Goal: Task Accomplishment & Management: Complete application form

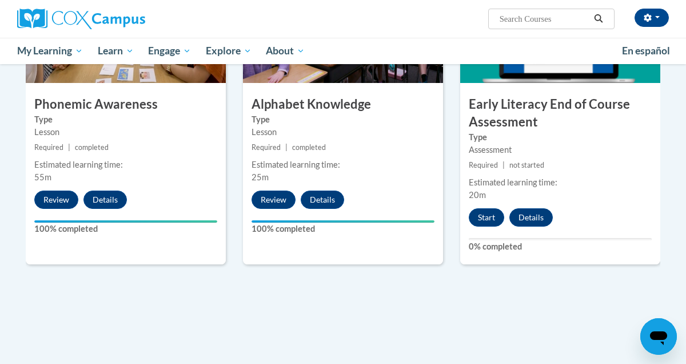
scroll to position [648, 0]
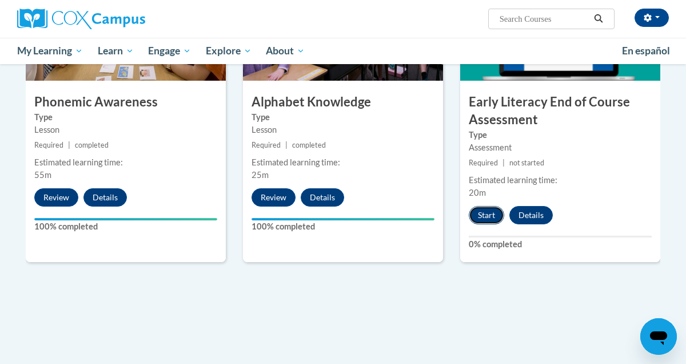
click at [486, 214] on button "Start" at bounding box center [486, 215] width 35 height 18
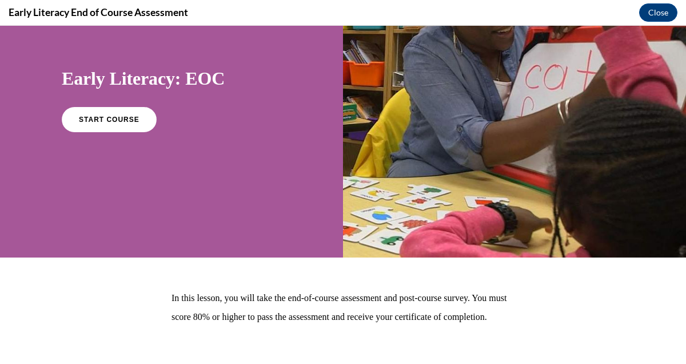
scroll to position [0, 0]
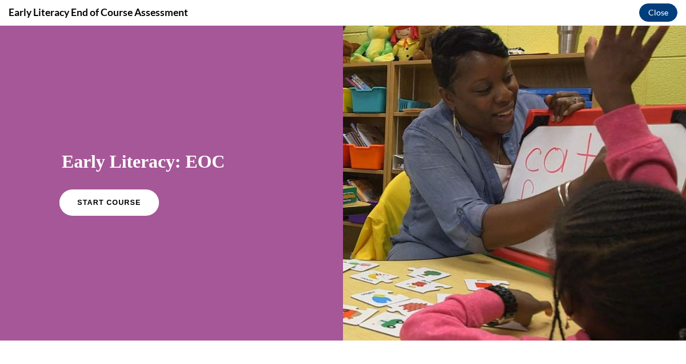
click at [103, 197] on link "START COURSE" at bounding box center [108, 202] width 99 height 26
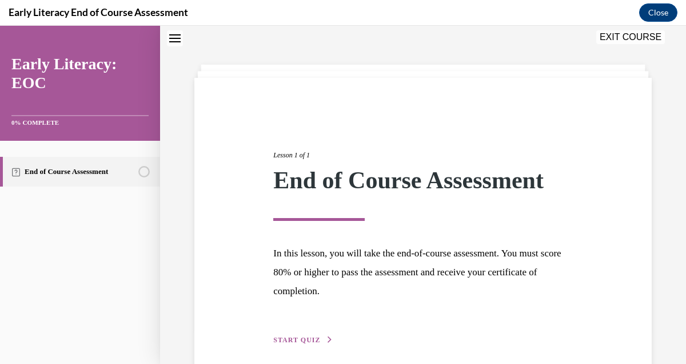
scroll to position [86, 0]
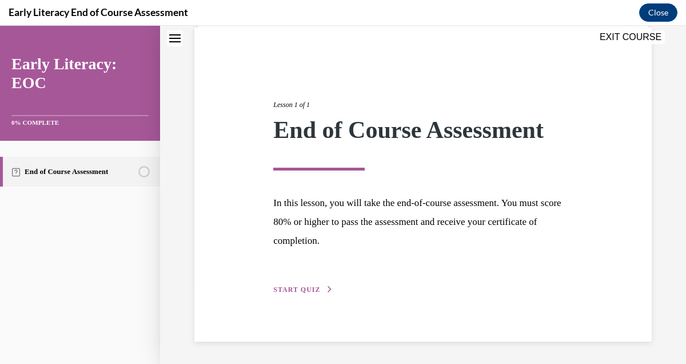
click at [308, 291] on span "START QUIZ" at bounding box center [296, 289] width 47 height 8
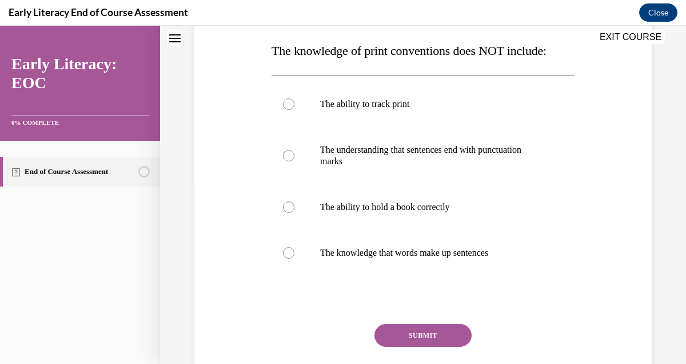
scroll to position [180, 0]
click at [292, 201] on div at bounding box center [288, 206] width 11 height 11
click at [394, 338] on button "SUBMIT" at bounding box center [422, 334] width 97 height 23
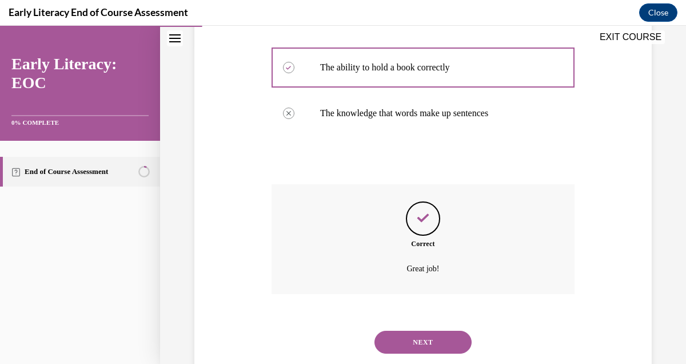
scroll to position [349, 0]
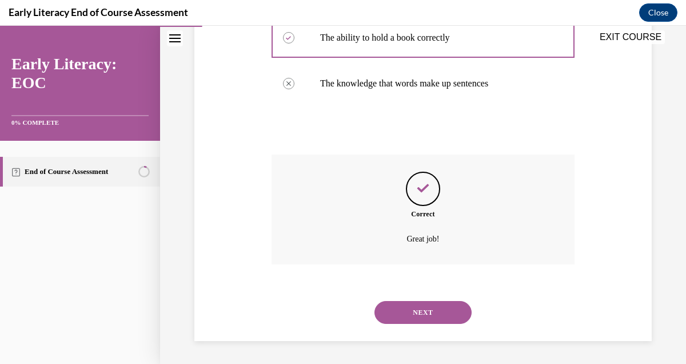
click at [400, 313] on button "NEXT" at bounding box center [422, 312] width 97 height 23
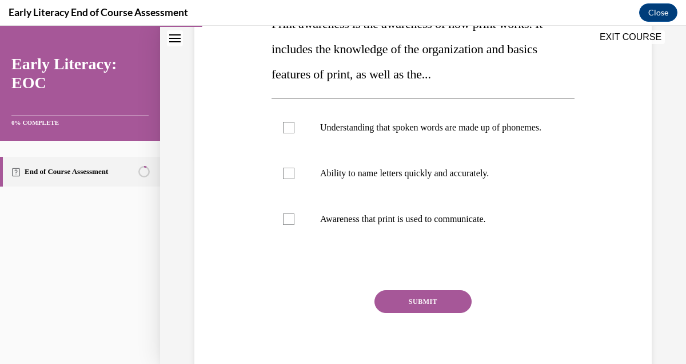
scroll to position [173, 0]
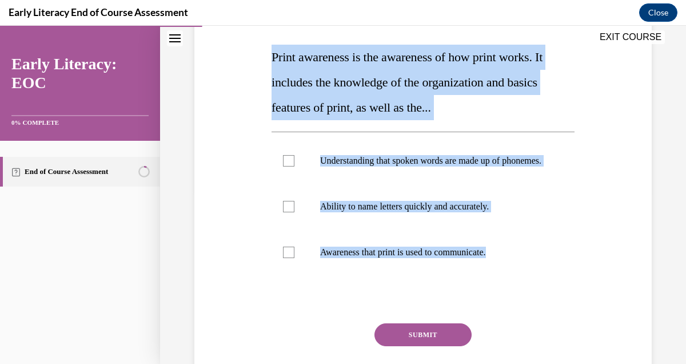
drag, startPoint x: 531, startPoint y: 292, endPoint x: 270, endPoint y: 58, distance: 351.0
click at [270, 58] on div "Question 02/12 Print awareness is the awareness of how print works. It includes…" at bounding box center [423, 193] width 309 height 448
copy div "Print awareness is the awareness of how print works. It includes the knowledge …"
click at [320, 178] on div at bounding box center [423, 161] width 303 height 46
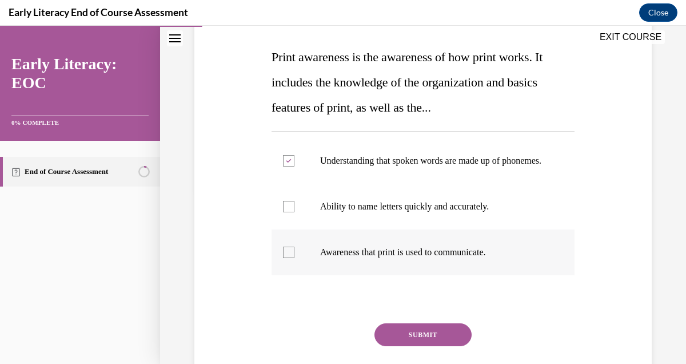
click at [284, 258] on div at bounding box center [288, 251] width 11 height 11
click at [290, 163] on icon at bounding box center [288, 161] width 5 height 4
click at [413, 340] on button "SUBMIT" at bounding box center [422, 334] width 97 height 23
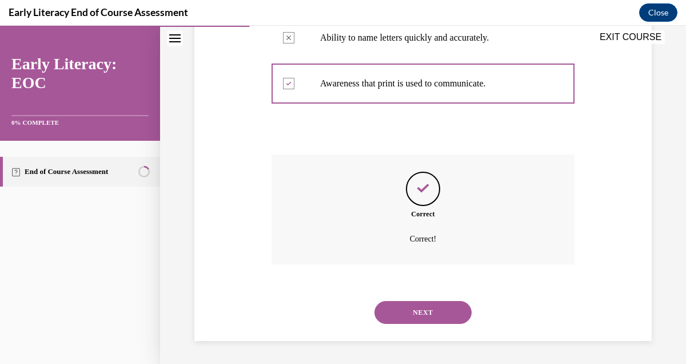
scroll to position [353, 0]
click at [424, 313] on button "NEXT" at bounding box center [422, 312] width 97 height 23
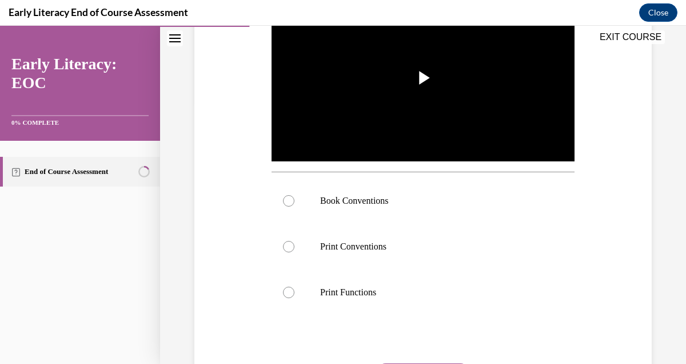
scroll to position [270, 0]
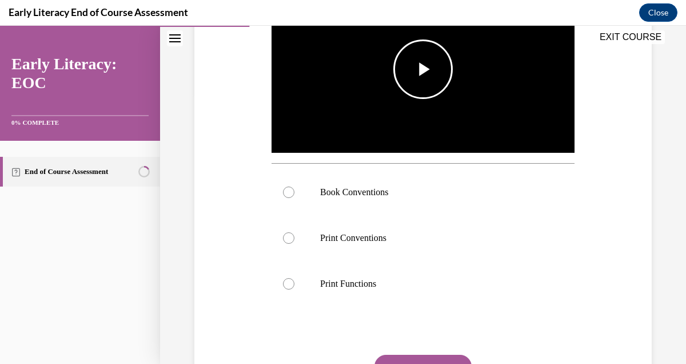
click at [423, 69] on span "Video player" at bounding box center [423, 69] width 0 height 0
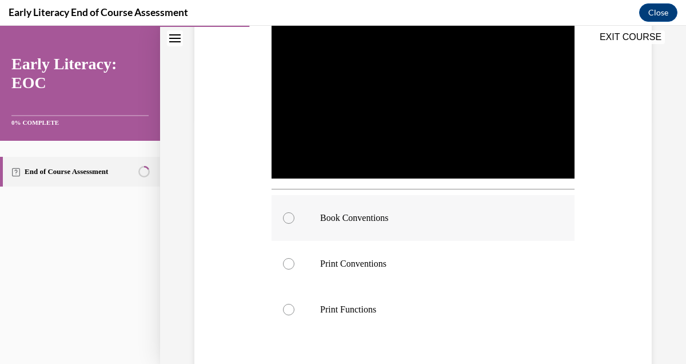
scroll to position [236, 0]
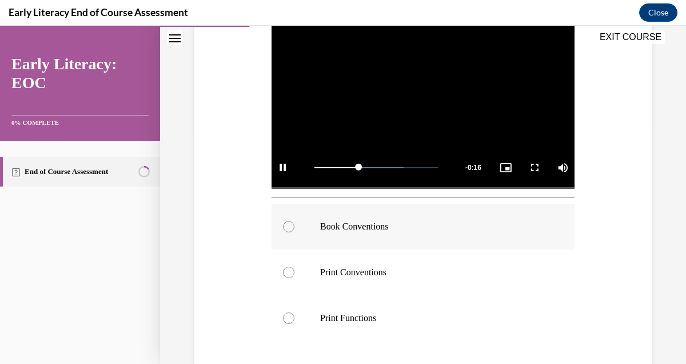
click at [289, 229] on div at bounding box center [288, 226] width 11 height 11
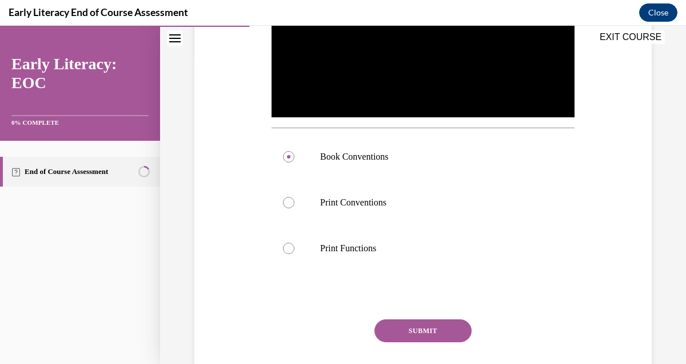
click at [437, 326] on button "SUBMIT" at bounding box center [422, 330] width 97 height 23
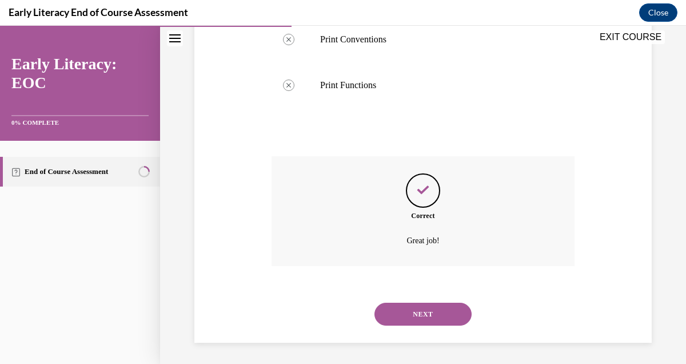
scroll to position [470, 0]
click at [434, 310] on button "NEXT" at bounding box center [422, 312] width 97 height 23
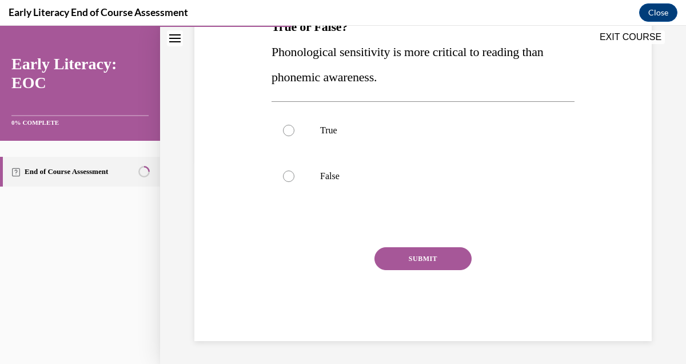
scroll to position [189, 0]
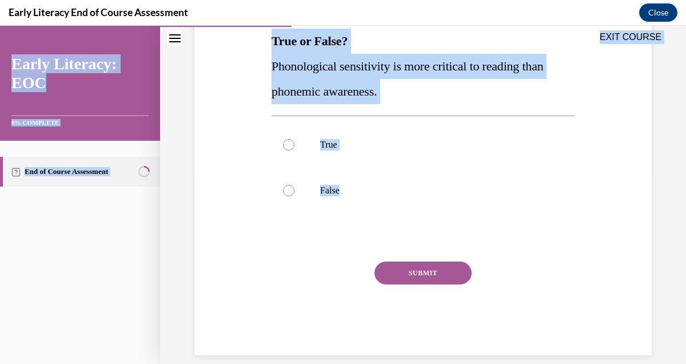
drag, startPoint x: 378, startPoint y: 214, endPoint x: 268, endPoint y: 33, distance: 212.6
click at [268, 34] on div "EXIT COURSE Early Literacy: EOC 0% COMPLETE End of Course Assessment Home Quest…" at bounding box center [343, 195] width 686 height 338
copy div "EXIT COURSE Early Literacy: EOC 0% COMPLETE End of Course Assessment Home Quest…"
click at [289, 189] on div at bounding box center [288, 190] width 11 height 11
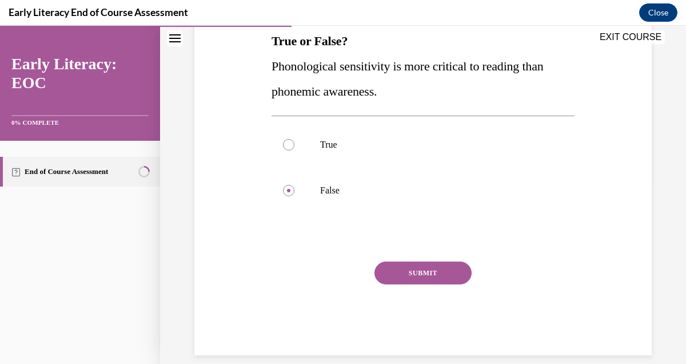
click at [429, 274] on button "SUBMIT" at bounding box center [422, 272] width 97 height 23
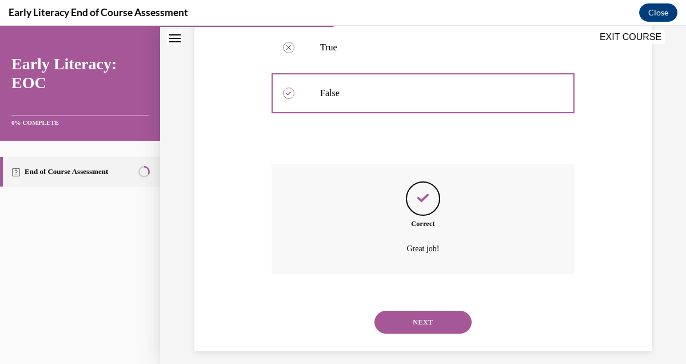
scroll to position [296, 0]
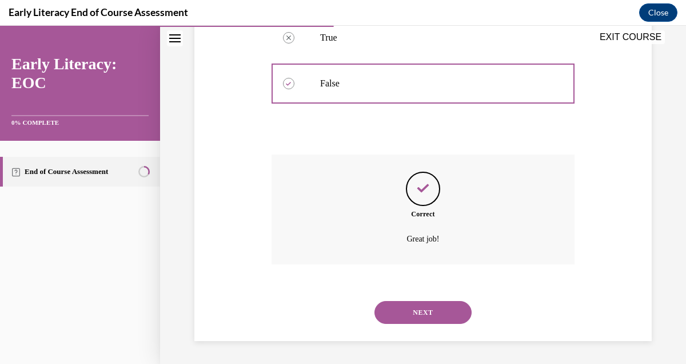
click at [416, 304] on button "NEXT" at bounding box center [422, 312] width 97 height 23
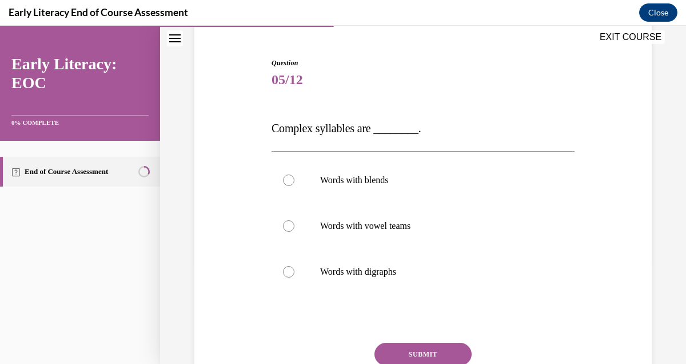
scroll to position [184, 0]
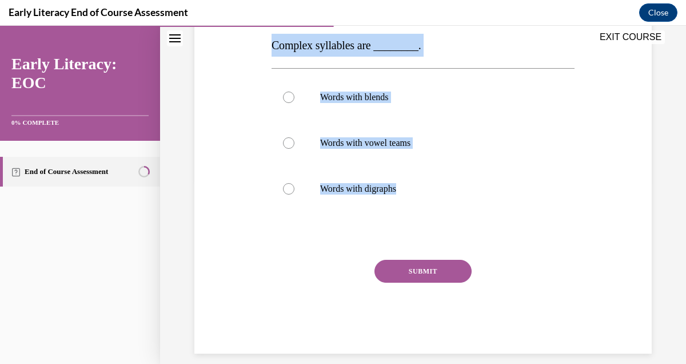
drag, startPoint x: 495, startPoint y: 224, endPoint x: 270, endPoint y: 51, distance: 283.0
click at [270, 51] on div "Question 05/12 Complex syllables are ________. Words with blends Words with vow…" at bounding box center [423, 156] width 309 height 396
copy div "Complex syllables are ________. Words with blends Words with vowel teams Words …"
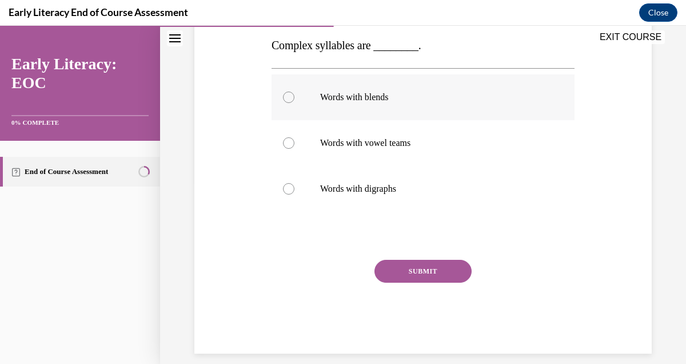
click at [289, 95] on div at bounding box center [288, 96] width 11 height 11
click at [428, 265] on button "SUBMIT" at bounding box center [422, 271] width 97 height 23
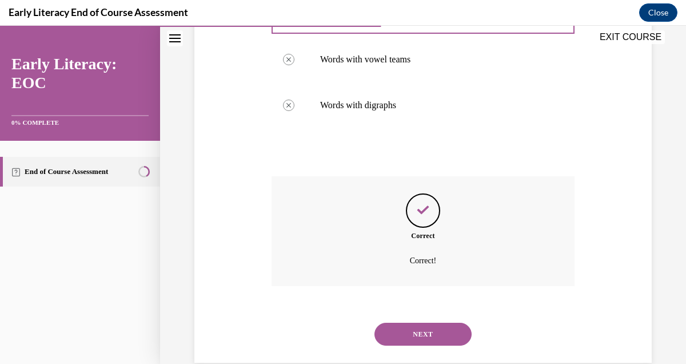
scroll to position [289, 0]
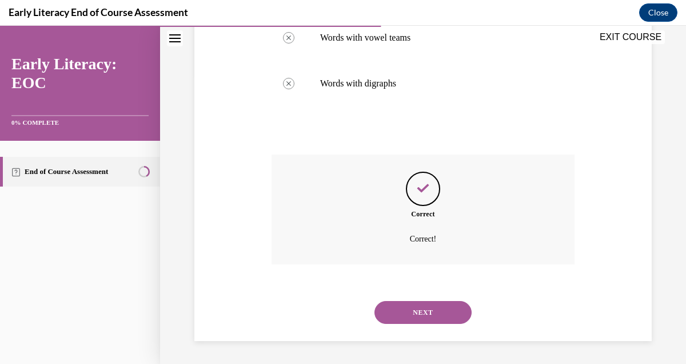
click at [414, 316] on button "NEXT" at bounding box center [422, 312] width 97 height 23
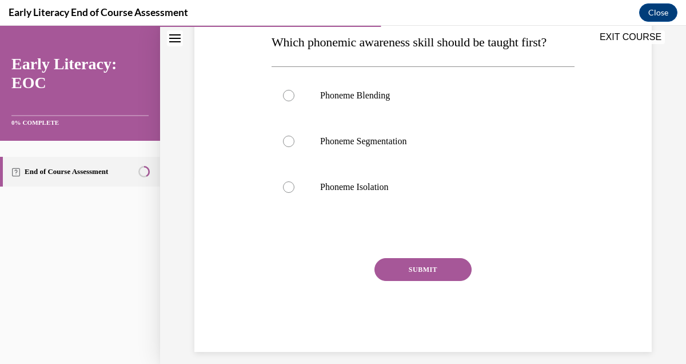
scroll to position [182, 0]
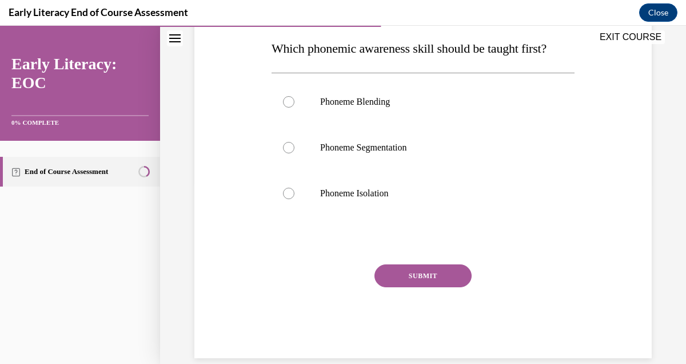
drag, startPoint x: 464, startPoint y: 210, endPoint x: 281, endPoint y: 57, distance: 238.2
click at [281, 57] on div "Question 06/12 Which phonemic awareness skill should be taught first? Phoneme B…" at bounding box center [423, 167] width 303 height 381
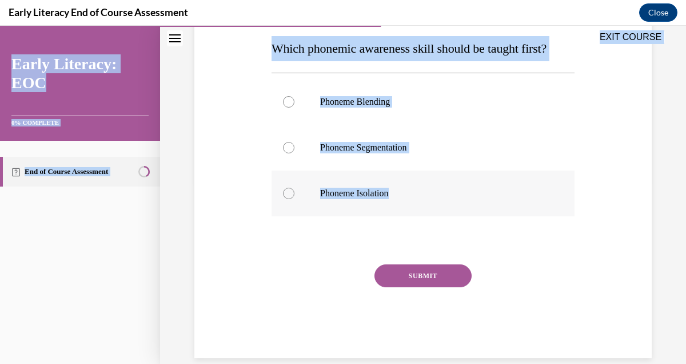
drag, startPoint x: 273, startPoint y: 50, endPoint x: 409, endPoint y: 190, distance: 196.1
click at [409, 190] on div "EXIT COURSE Early Literacy: EOC 0% COMPLETE End of Course Assessment Home Quest…" at bounding box center [343, 195] width 686 height 338
copy div "EXIT COURSE Early Literacy: EOC 0% COMPLETE End of Course Assessment Home Quest…"
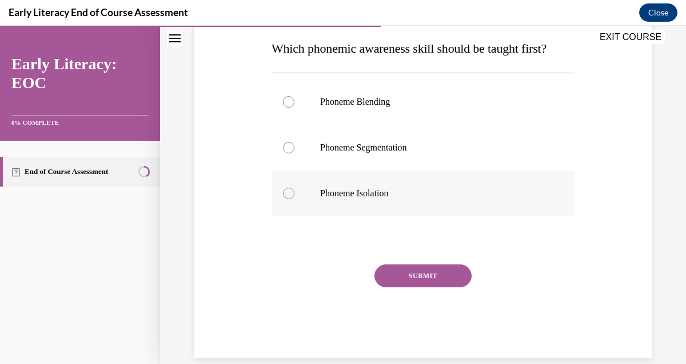
click at [288, 193] on div at bounding box center [288, 192] width 11 height 11
click at [421, 274] on button "SUBMIT" at bounding box center [422, 275] width 97 height 23
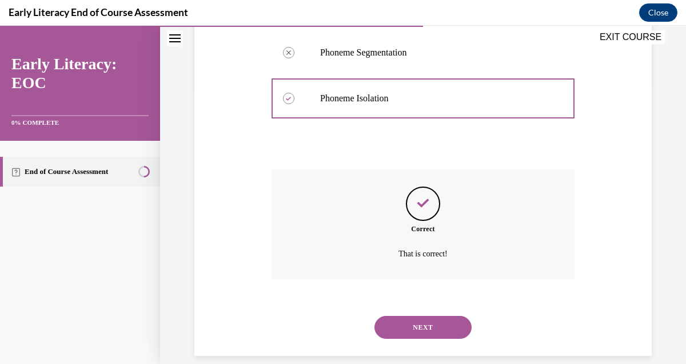
scroll to position [292, 0]
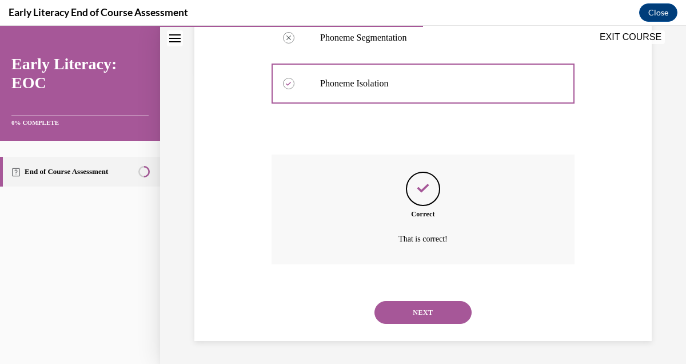
click at [412, 309] on button "NEXT" at bounding box center [422, 312] width 97 height 23
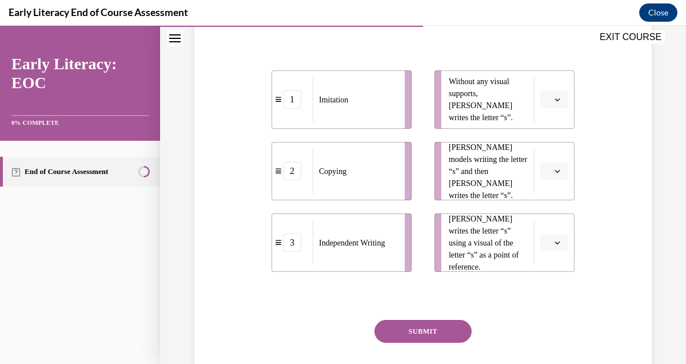
scroll to position [248, 0]
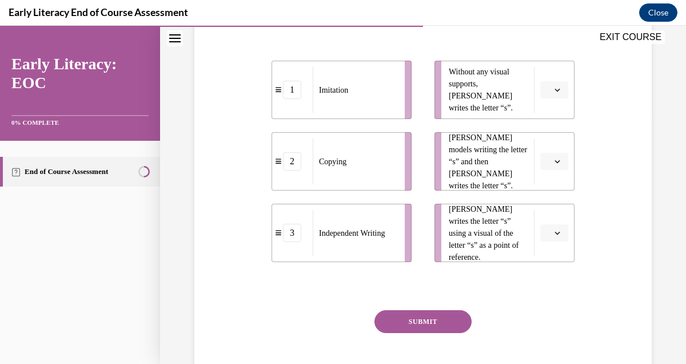
click at [557, 89] on icon "button" at bounding box center [557, 90] width 6 height 6
click at [549, 183] on span "3" at bounding box center [550, 183] width 4 height 9
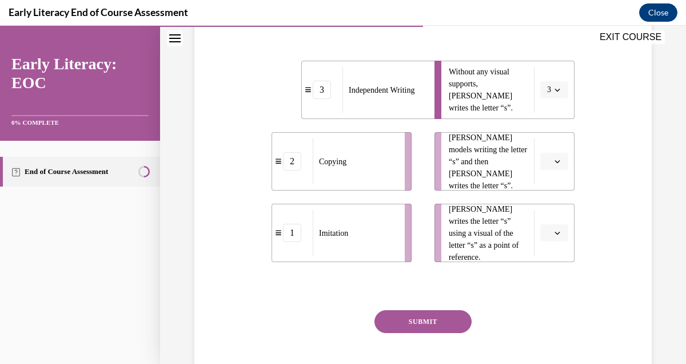
click at [556, 163] on icon "button" at bounding box center [557, 161] width 6 height 6
click at [549, 230] on span "2" at bounding box center [550, 232] width 4 height 9
click at [555, 234] on icon "button" at bounding box center [557, 233] width 6 height 6
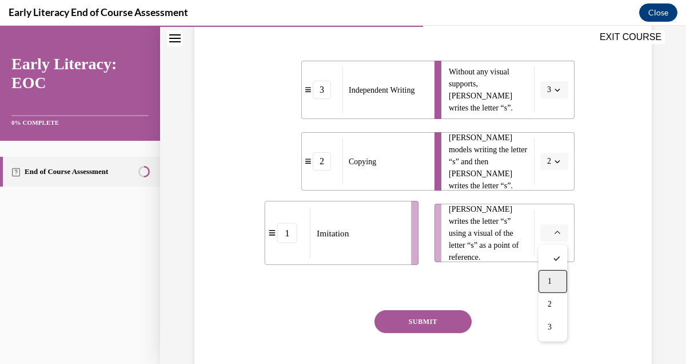
click at [551, 277] on span "1" at bounding box center [550, 281] width 4 height 9
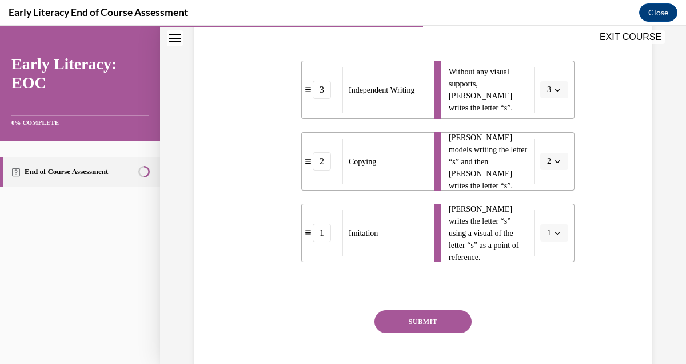
click at [448, 315] on button "SUBMIT" at bounding box center [422, 321] width 97 height 23
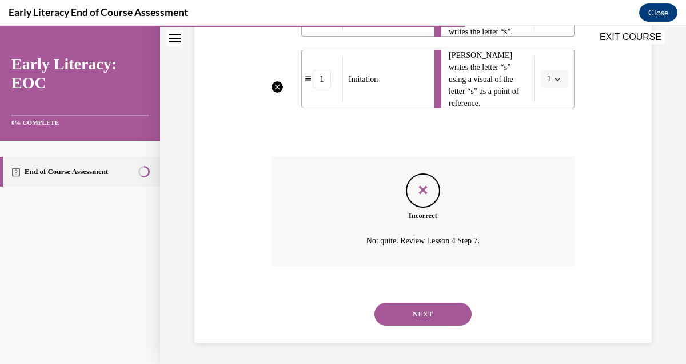
scroll to position [403, 0]
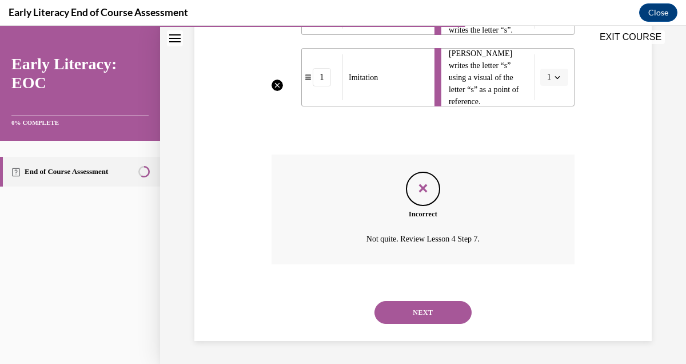
click at [448, 315] on button "NEXT" at bounding box center [422, 312] width 97 height 23
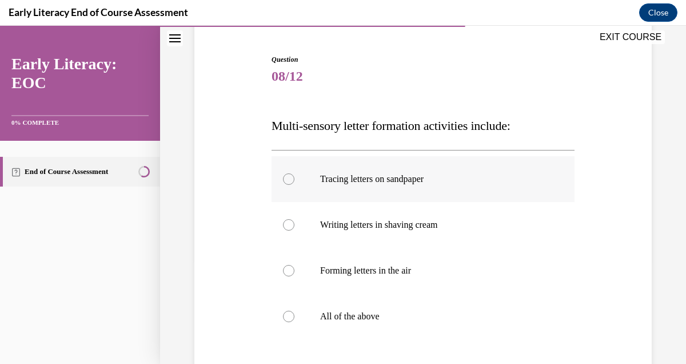
scroll to position [163, 0]
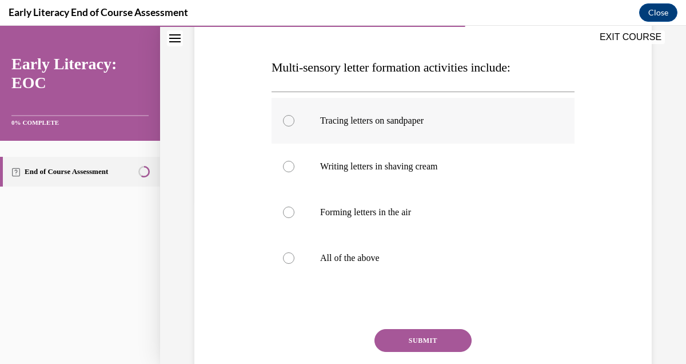
drag, startPoint x: 417, startPoint y: 266, endPoint x: 325, endPoint y: 132, distance: 162.4
click at [325, 132] on div "Tracing letters on sandpaper Writing letters in shaving cream Forming letters i…" at bounding box center [423, 189] width 303 height 183
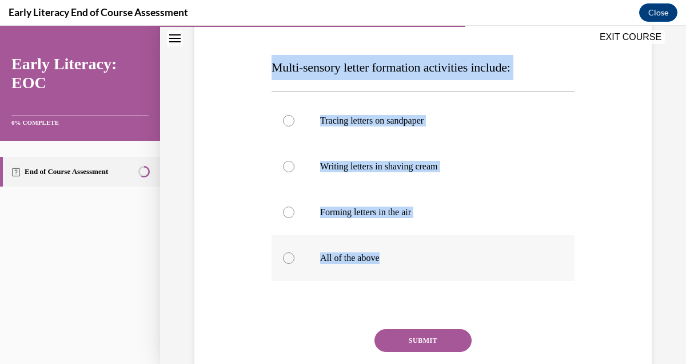
drag, startPoint x: 274, startPoint y: 66, endPoint x: 432, endPoint y: 254, distance: 245.1
click at [430, 257] on div "Question 08/12 Multi-sensory letter formation activities include: Tracing lette…" at bounding box center [423, 209] width 303 height 426
copy div "Multi-sensory letter formation activities include: Tracing letters on sandpaper…"
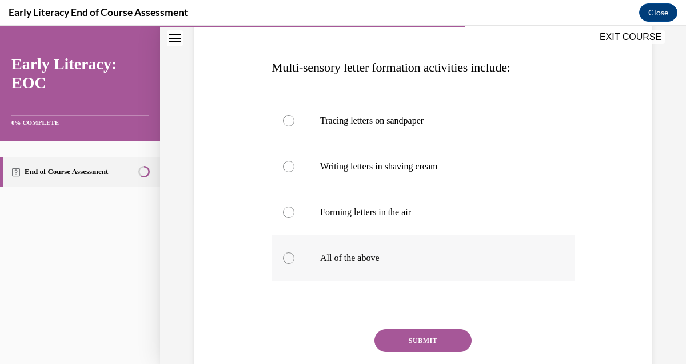
click at [292, 256] on div at bounding box center [288, 257] width 11 height 11
click at [428, 336] on button "SUBMIT" at bounding box center [422, 340] width 97 height 23
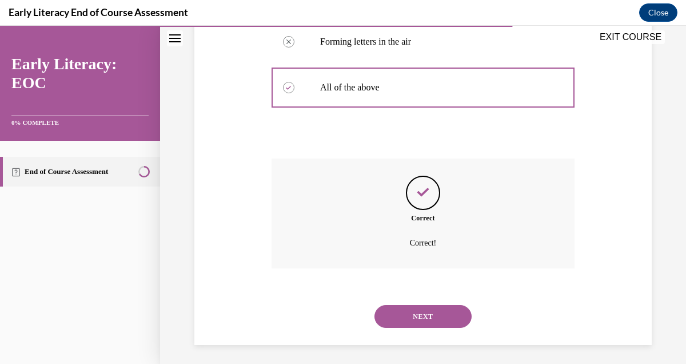
scroll to position [337, 0]
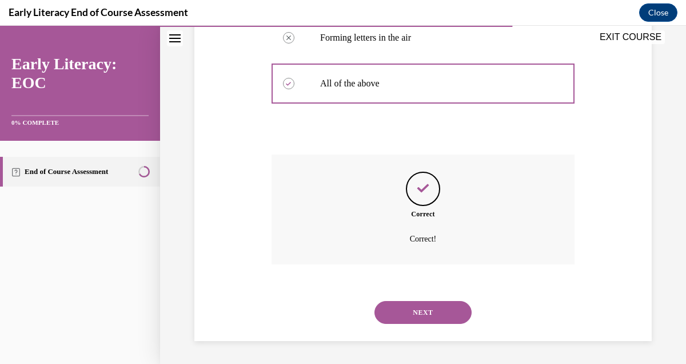
click at [432, 301] on button "NEXT" at bounding box center [422, 312] width 97 height 23
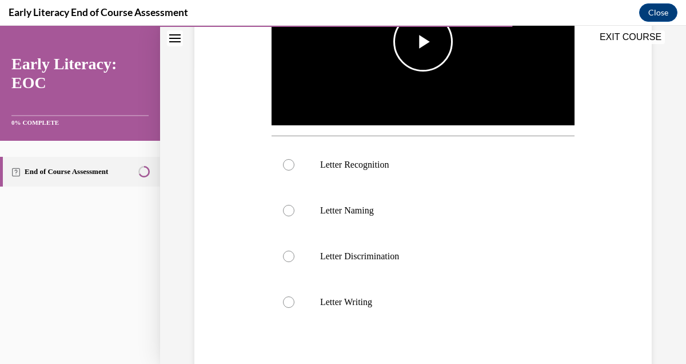
scroll to position [306, 0]
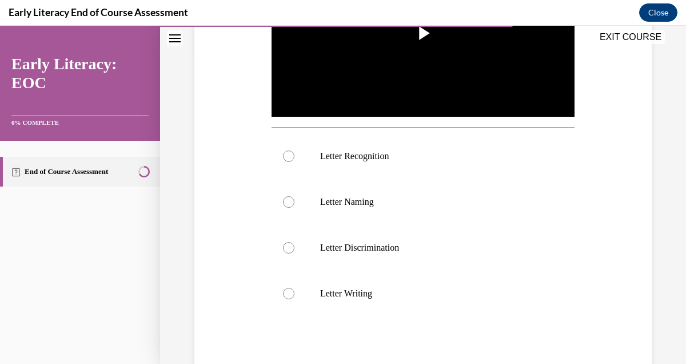
click at [426, 39] on div "EXIT COURSE" at bounding box center [417, 38] width 514 height 25
click at [424, 36] on div "EXIT COURSE" at bounding box center [417, 38] width 514 height 25
click at [421, 34] on div "EXIT COURSE" at bounding box center [417, 38] width 514 height 25
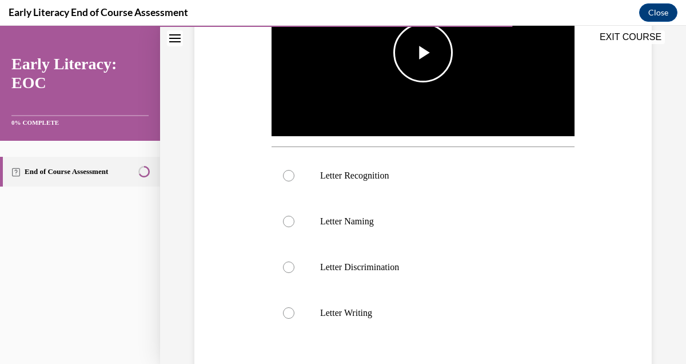
click at [423, 53] on span "Video player" at bounding box center [423, 53] width 0 height 0
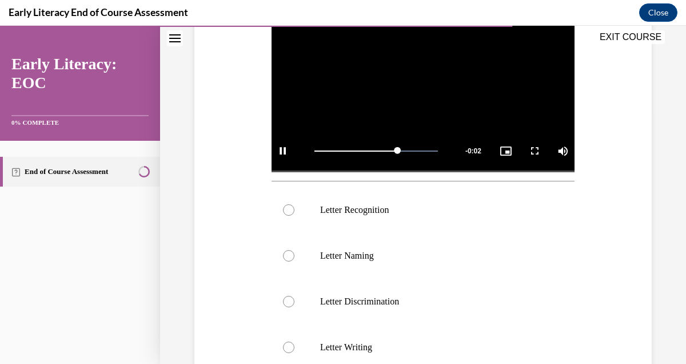
scroll to position [273, 0]
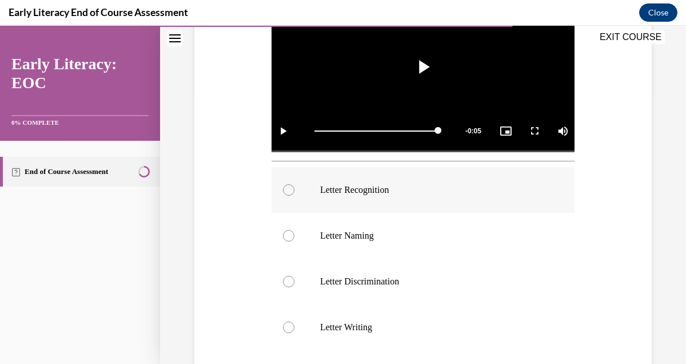
click at [443, 195] on div at bounding box center [423, 190] width 303 height 46
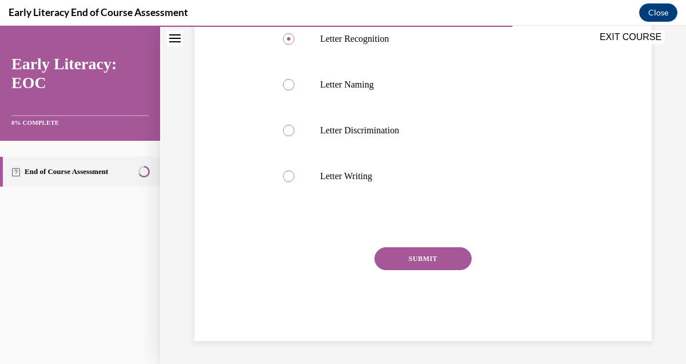
click at [426, 262] on button "SUBMIT" at bounding box center [422, 258] width 97 height 23
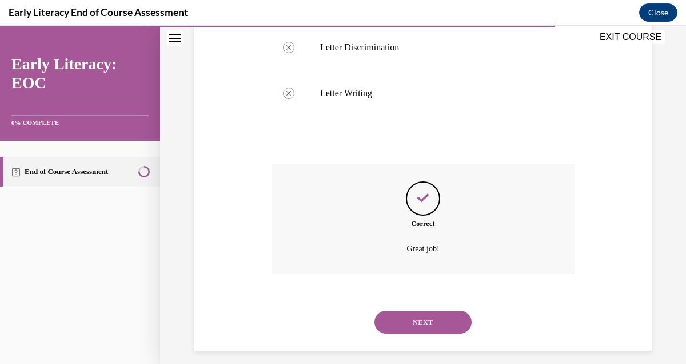
scroll to position [516, 0]
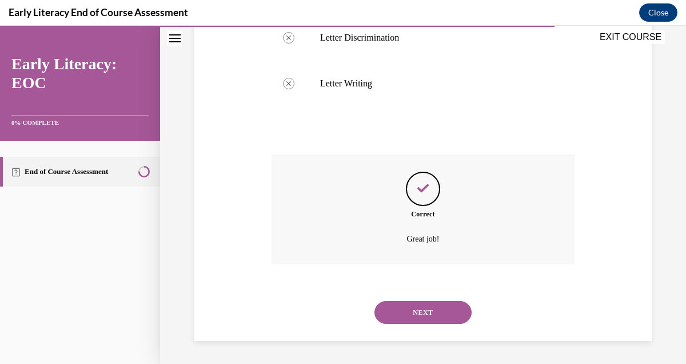
click at [393, 308] on button "NEXT" at bounding box center [422, 312] width 97 height 23
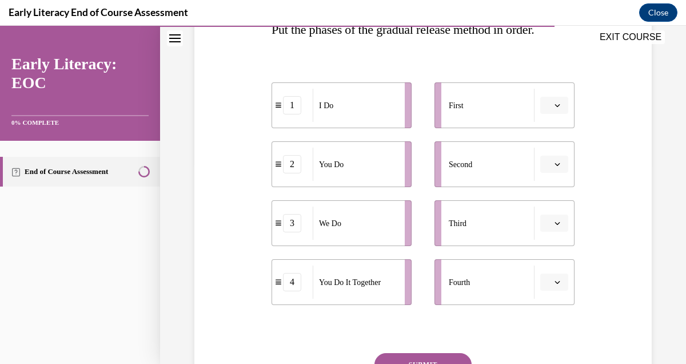
scroll to position [203, 0]
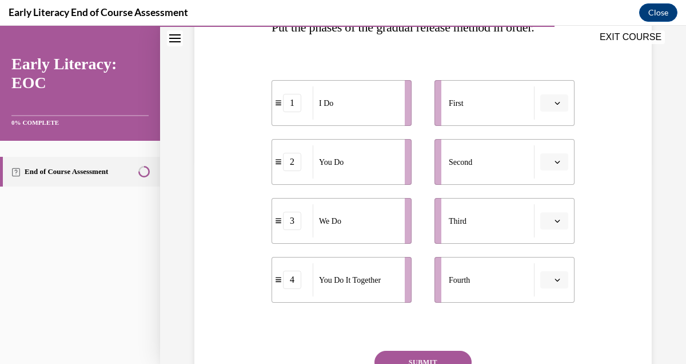
click at [561, 103] on button "button" at bounding box center [554, 102] width 28 height 17
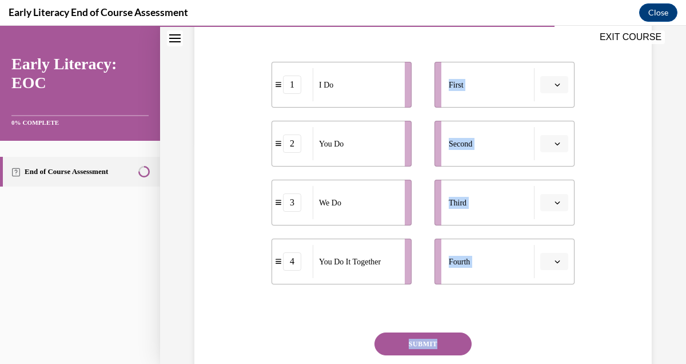
scroll to position [222, 0]
drag, startPoint x: 273, startPoint y: 117, endPoint x: 459, endPoint y: 273, distance: 243.0
click at [459, 273] on div "Question 10/12 Put the phases of the gradual release method in order. 1 I Do 2 …" at bounding box center [423, 181] width 303 height 488
copy div "Put the phases of the gradual release method in order. 1 I Do 2 You Do 3 We Do …"
click at [561, 199] on button "button" at bounding box center [554, 201] width 28 height 17
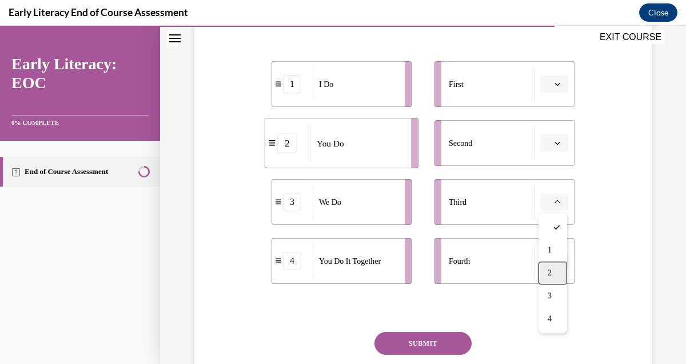
click at [552, 265] on div "2" at bounding box center [552, 272] width 29 height 23
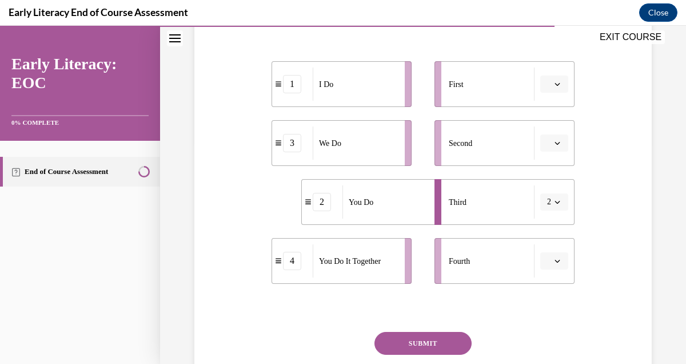
click at [562, 200] on button "2" at bounding box center [554, 201] width 28 height 17
click at [550, 292] on div "3" at bounding box center [550, 295] width 29 height 23
click at [557, 261] on icon "button" at bounding box center [557, 261] width 5 height 3
click at [556, 234] on div "4" at bounding box center [552, 235] width 29 height 23
click at [413, 340] on button "SUBMIT" at bounding box center [422, 343] width 97 height 23
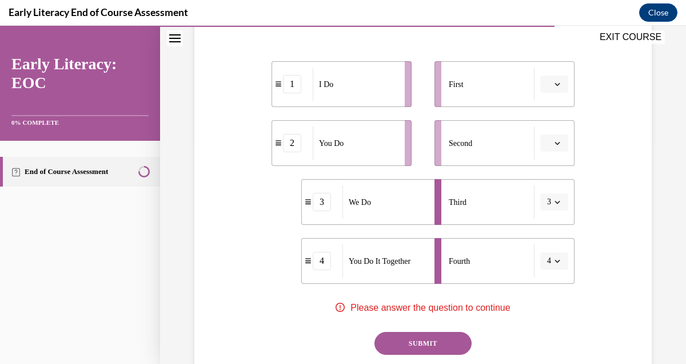
click at [554, 79] on button "button" at bounding box center [554, 83] width 28 height 17
click at [552, 131] on span "1" at bounding box center [550, 131] width 4 height 9
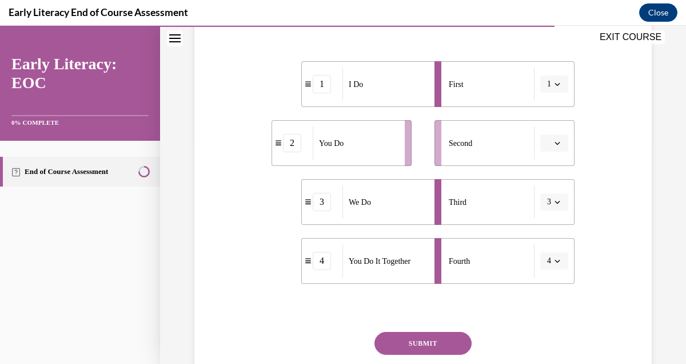
click at [553, 145] on button "button" at bounding box center [554, 142] width 28 height 17
click at [550, 214] on span "2" at bounding box center [550, 213] width 4 height 9
click at [419, 344] on button "SUBMIT" at bounding box center [422, 343] width 97 height 23
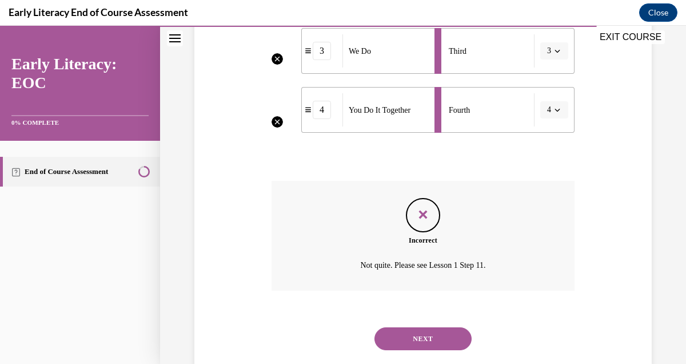
scroll to position [397, 0]
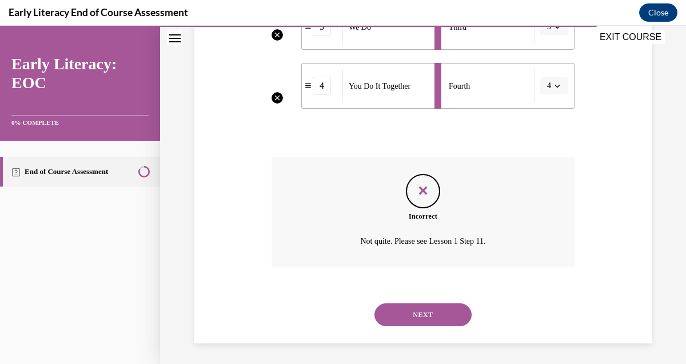
click at [438, 241] on p "Not quite. Please see Lesson 1 Step 11." at bounding box center [423, 241] width 236 height 14
click at [415, 313] on button "NEXT" at bounding box center [422, 314] width 97 height 23
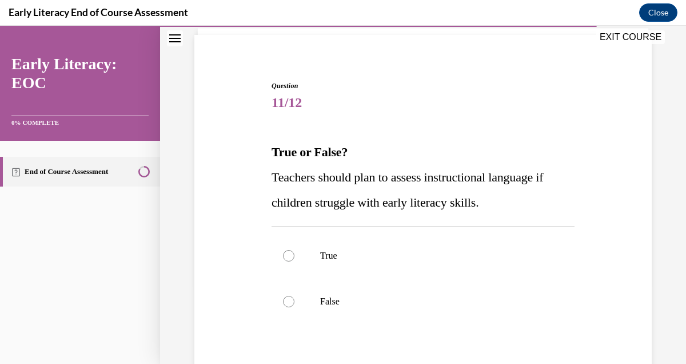
scroll to position [142, 0]
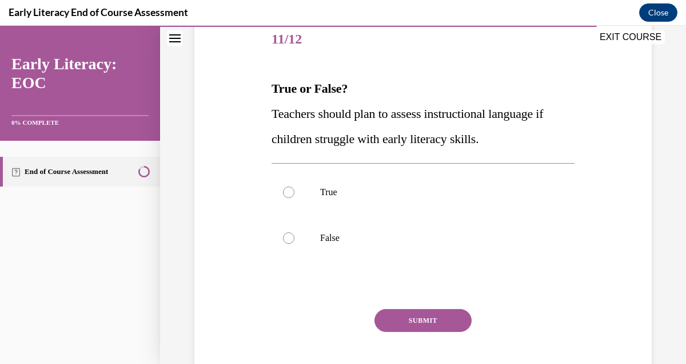
drag, startPoint x: 377, startPoint y: 245, endPoint x: 271, endPoint y: 77, distance: 198.6
click at [271, 77] on div "Question 11/12 True or False? Teachers should plan to assess instructional lang…" at bounding box center [423, 201] width 309 height 402
drag, startPoint x: 274, startPoint y: 86, endPoint x: 368, endPoint y: 227, distance: 169.2
click at [368, 230] on div "Question 11/12 True or False? Teachers should plan to assess instructional lang…" at bounding box center [423, 209] width 303 height 385
click at [272, 92] on strong "True or False?" at bounding box center [310, 88] width 76 height 14
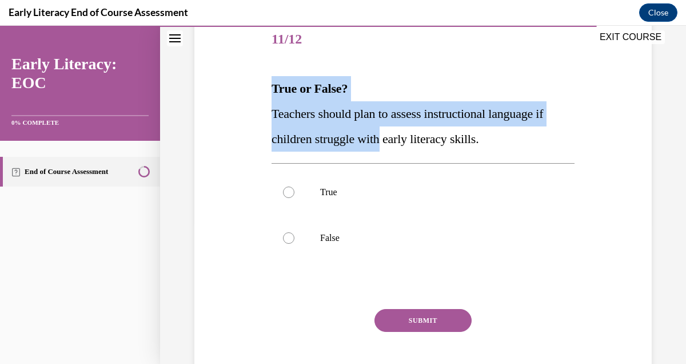
drag, startPoint x: 272, startPoint y: 92, endPoint x: 361, endPoint y: 126, distance: 94.8
click at [361, 126] on div "True or False? Teachers should plan to assess instructional language if childre…" at bounding box center [423, 113] width 303 height 75
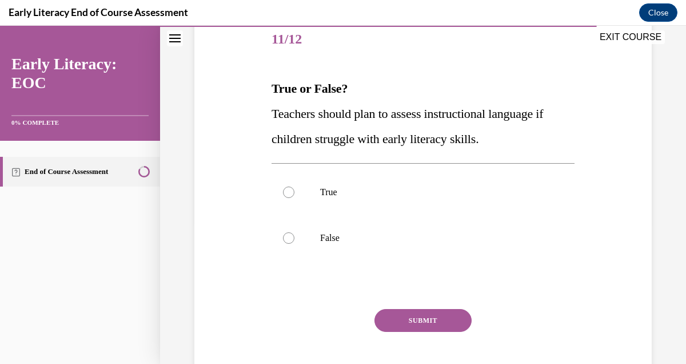
click at [408, 108] on span "Teachers should plan to assess instructional language if children struggle with…" at bounding box center [408, 125] width 272 height 39
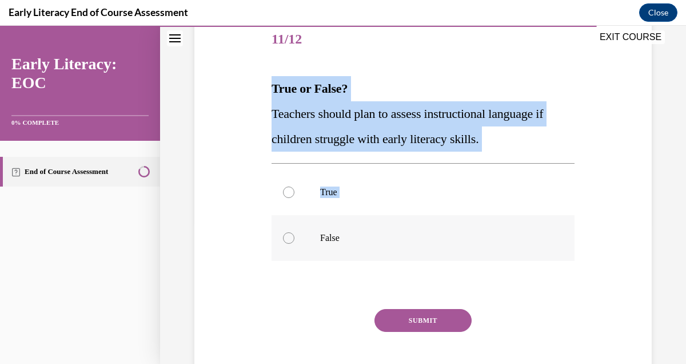
drag, startPoint x: 273, startPoint y: 86, endPoint x: 389, endPoint y: 245, distance: 197.1
click at [389, 245] on div "Question 11/12 True or False? Teachers should plan to assess instructional lang…" at bounding box center [423, 209] width 303 height 385
copy div "True or False? Teachers should plan to assess instructional language if childre…"
click at [342, 126] on p "Teachers should plan to assess instructional language if children struggle with…" at bounding box center [423, 126] width 303 height 50
drag, startPoint x: 501, startPoint y: 142, endPoint x: 257, endPoint y: 81, distance: 252.2
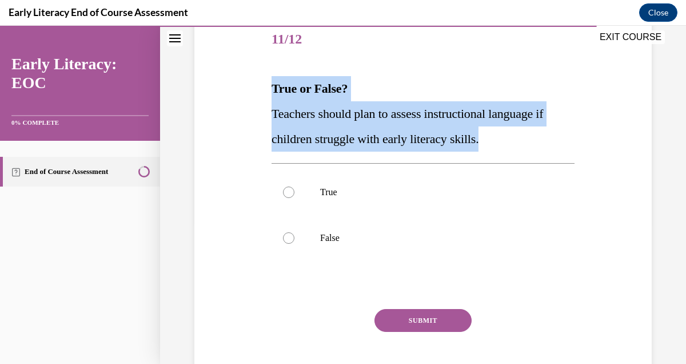
click at [257, 81] on div "Question 11/12 True or False? Teachers should plan to assess instructional lang…" at bounding box center [422, 193] width 463 height 420
copy div "True or False? Teachers should plan to assess instructional language if childre…"
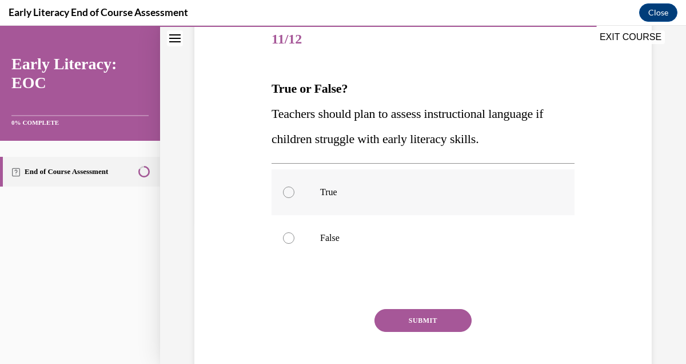
click at [288, 193] on div at bounding box center [288, 191] width 11 height 11
click at [418, 324] on button "SUBMIT" at bounding box center [422, 320] width 97 height 23
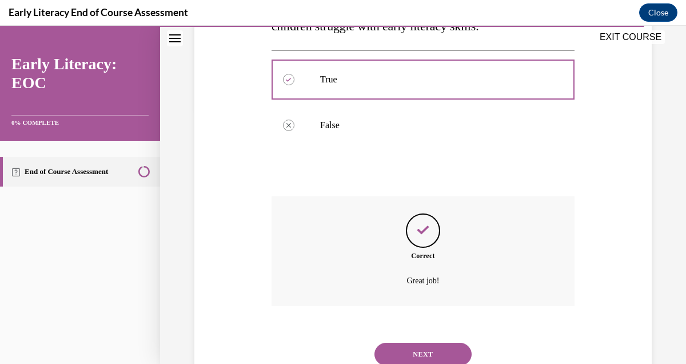
scroll to position [296, 0]
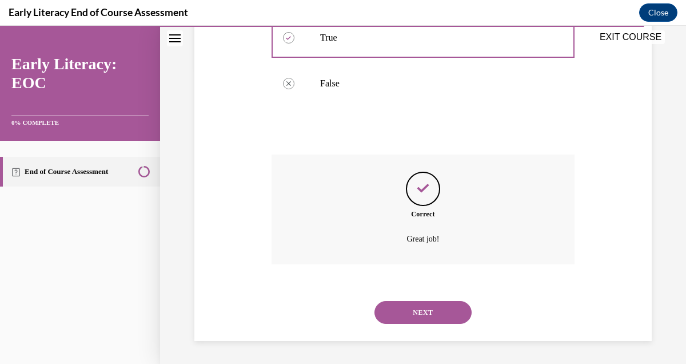
click at [404, 309] on button "NEXT" at bounding box center [422, 312] width 97 height 23
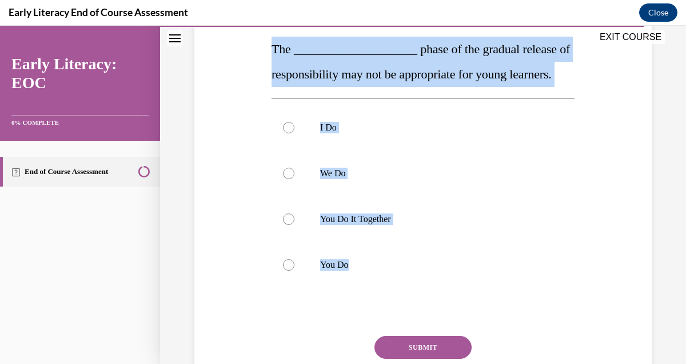
scroll to position [184, 0]
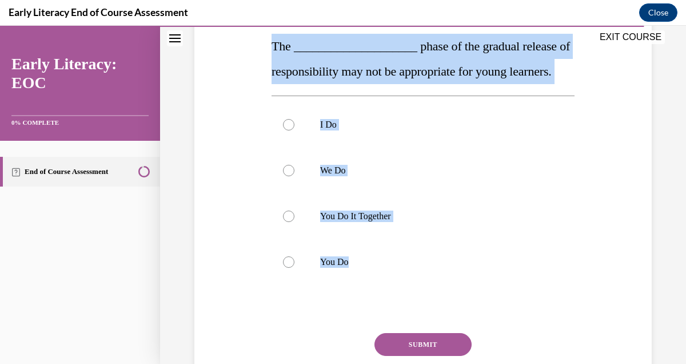
drag, startPoint x: 274, startPoint y: 119, endPoint x: 386, endPoint y: 329, distance: 237.8
click at [386, 329] on div "Question 12/12 The ____________________ phase of the gradual release of respons…" at bounding box center [423, 201] width 303 height 452
copy div "The ____________________ phase of the gradual release of responsibility may not…"
click at [287, 268] on div at bounding box center [288, 261] width 11 height 11
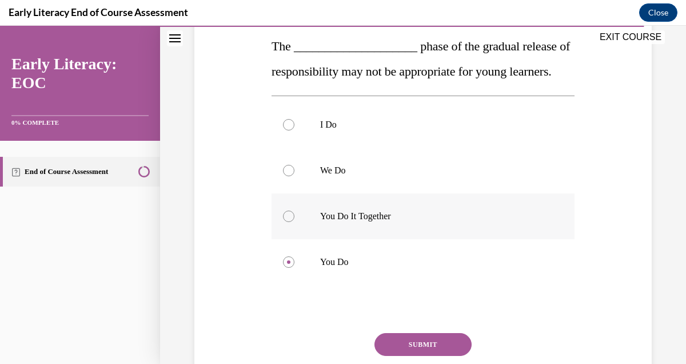
click at [492, 222] on p "You Do It Together" at bounding box center [433, 215] width 226 height 11
click at [287, 268] on div at bounding box center [288, 261] width 11 height 11
click at [390, 325] on div "Question 12/12 The ____________________ phase of the gradual release of respons…" at bounding box center [423, 201] width 303 height 452
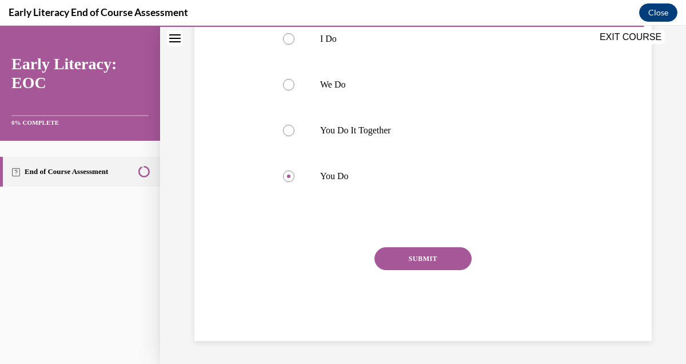
click at [430, 270] on button "SUBMIT" at bounding box center [422, 258] width 97 height 23
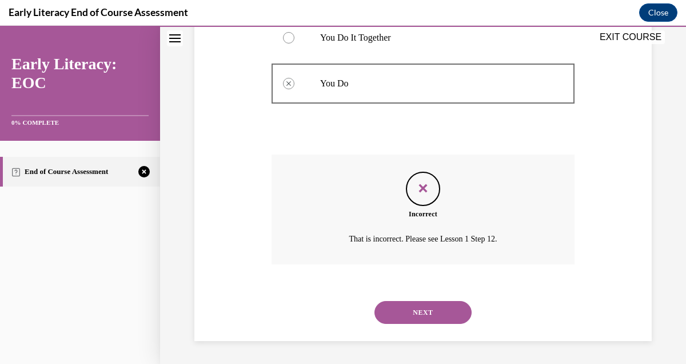
scroll to position [388, 0]
click at [421, 307] on button "NEXT" at bounding box center [422, 312] width 97 height 23
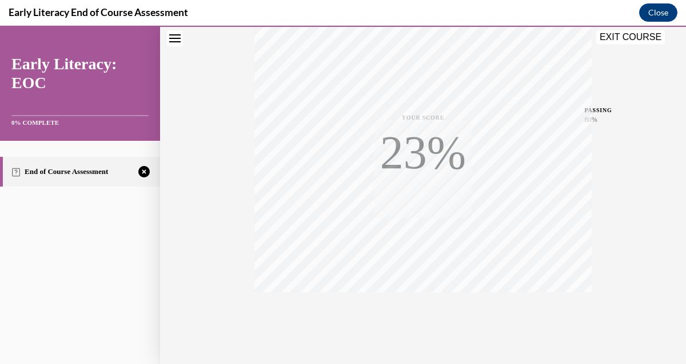
scroll to position [248, 0]
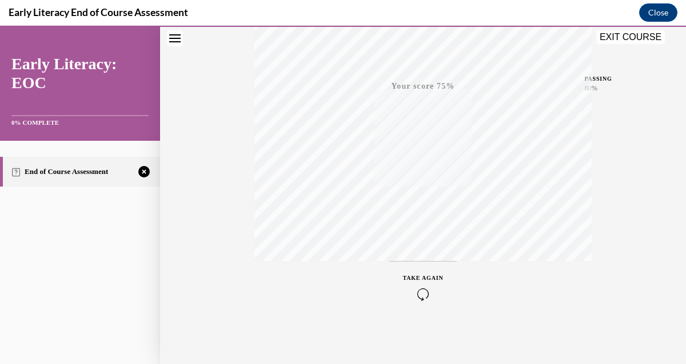
click at [421, 297] on icon "button" at bounding box center [423, 294] width 41 height 13
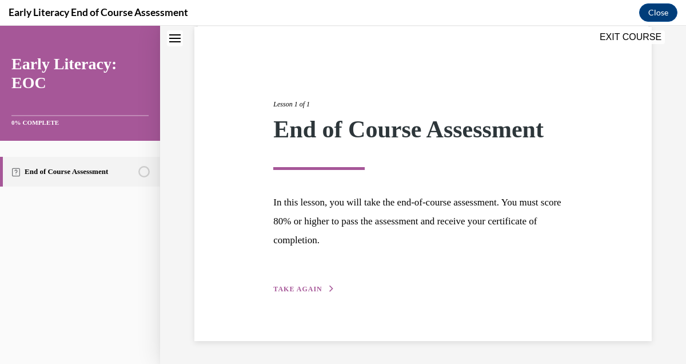
scroll to position [86, 0]
click at [286, 288] on span "TAKE AGAIN" at bounding box center [297, 289] width 49 height 8
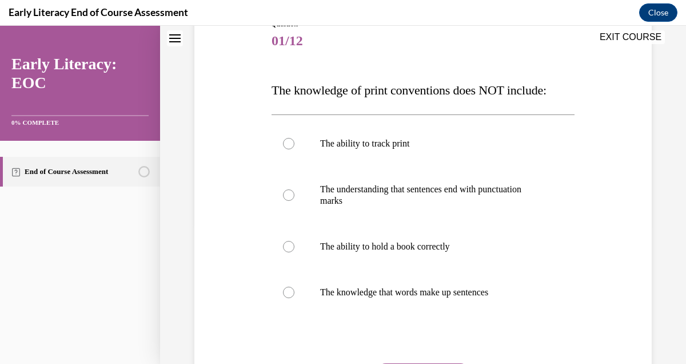
scroll to position [171, 0]
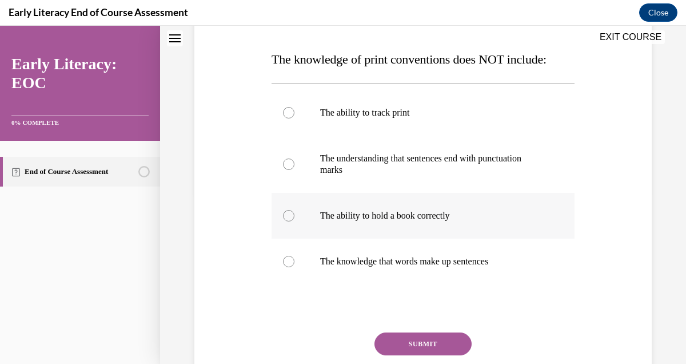
click at [288, 217] on div at bounding box center [288, 215] width 11 height 11
click at [395, 344] on button "SUBMIT" at bounding box center [422, 343] width 97 height 23
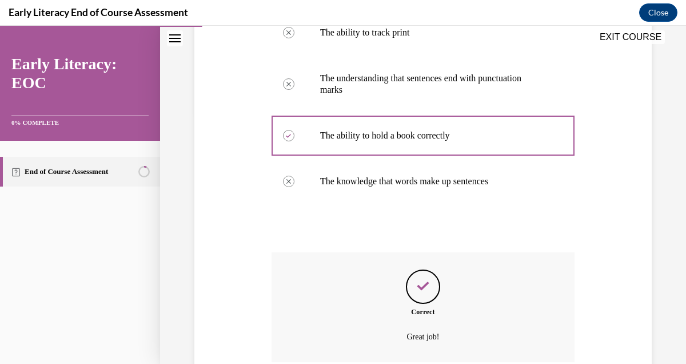
scroll to position [349, 0]
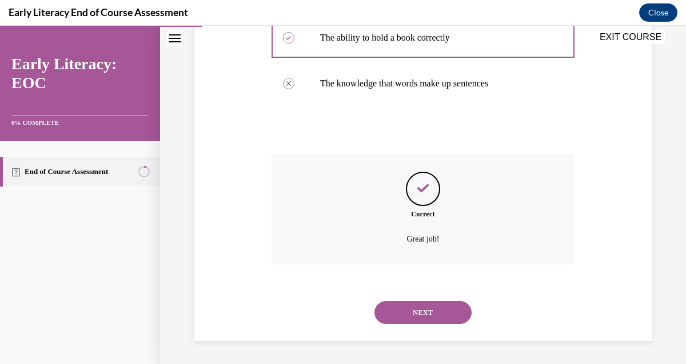
click at [382, 312] on button "NEXT" at bounding box center [422, 312] width 97 height 23
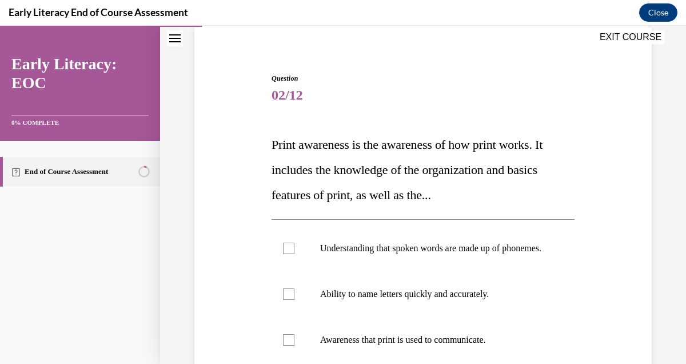
scroll to position [153, 0]
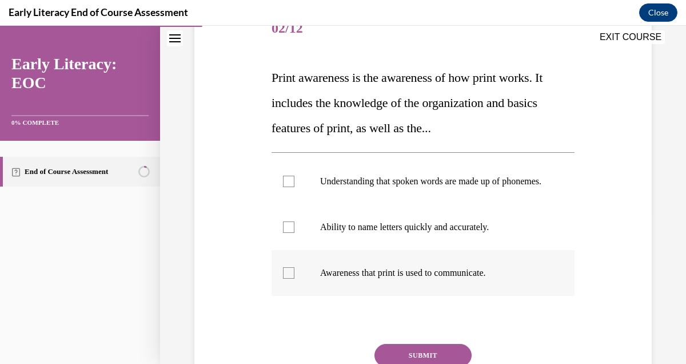
click at [286, 278] on div at bounding box center [288, 272] width 11 height 11
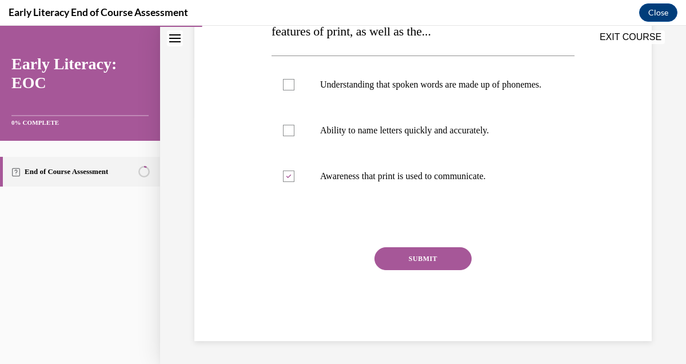
click at [434, 260] on button "SUBMIT" at bounding box center [422, 258] width 97 height 23
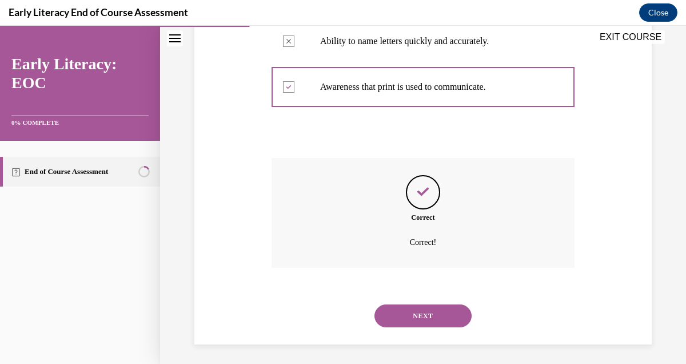
scroll to position [353, 0]
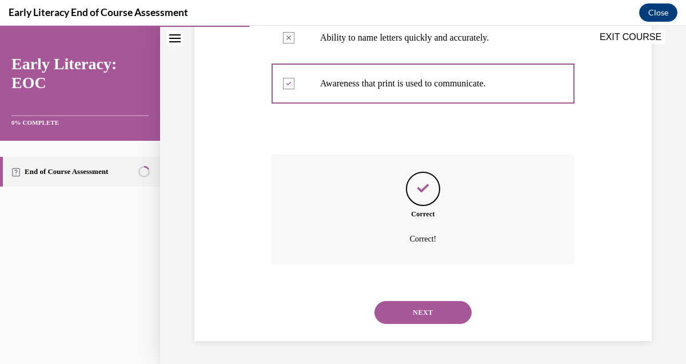
click at [413, 304] on button "NEXT" at bounding box center [422, 312] width 97 height 23
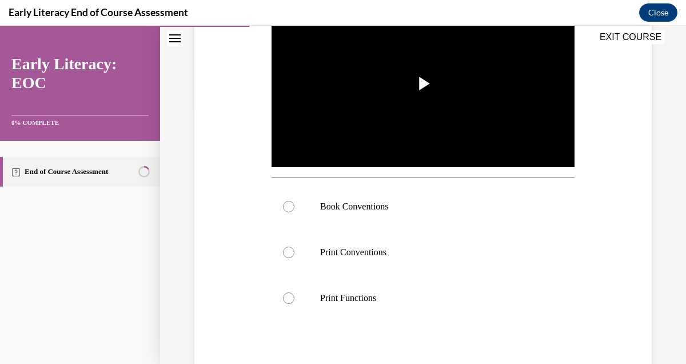
scroll to position [276, 0]
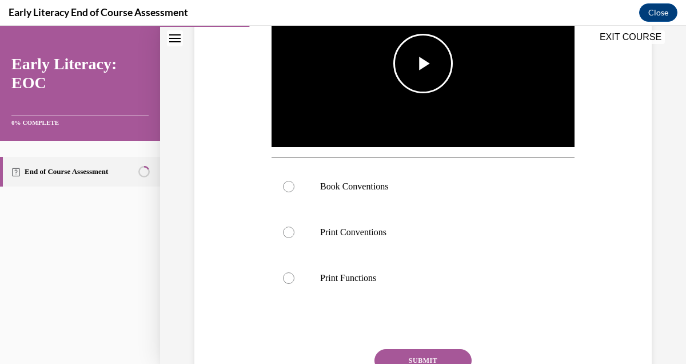
click at [423, 63] on span "Video player" at bounding box center [423, 63] width 0 height 0
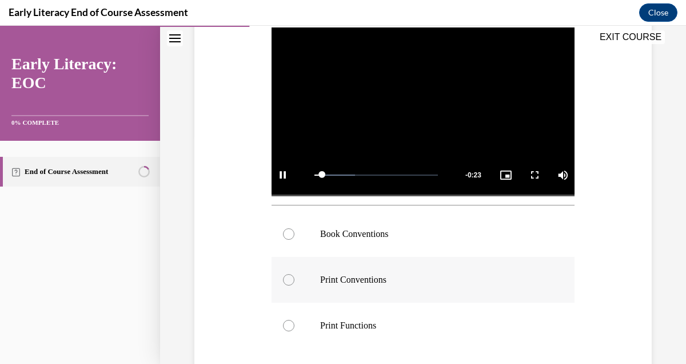
scroll to position [272, 0]
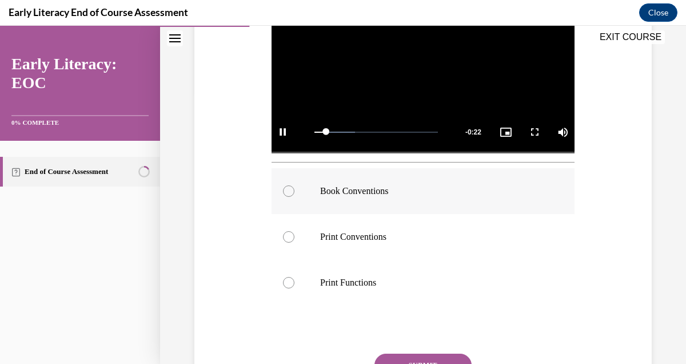
click at [288, 191] on div at bounding box center [288, 190] width 11 height 11
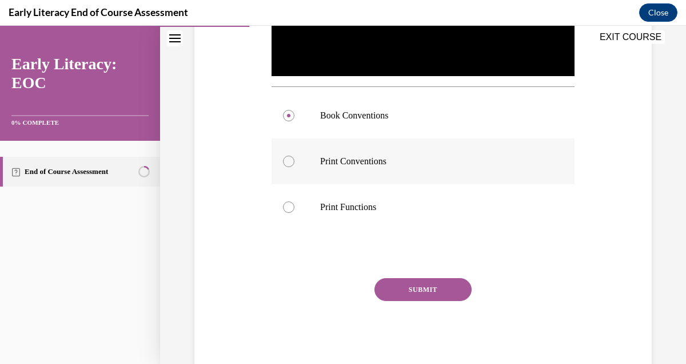
scroll to position [378, 0]
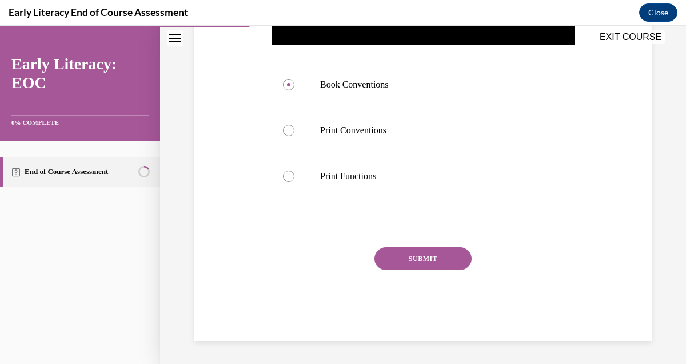
click at [425, 260] on button "SUBMIT" at bounding box center [422, 258] width 97 height 23
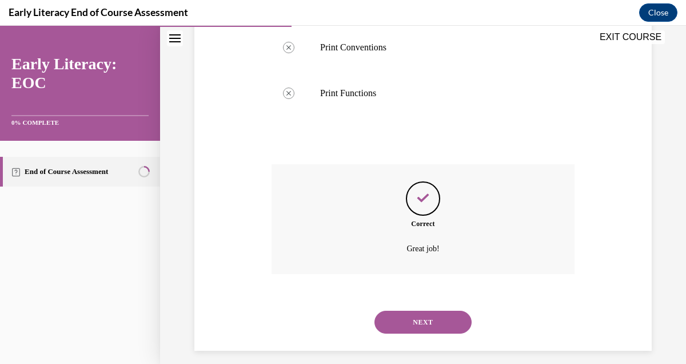
scroll to position [470, 0]
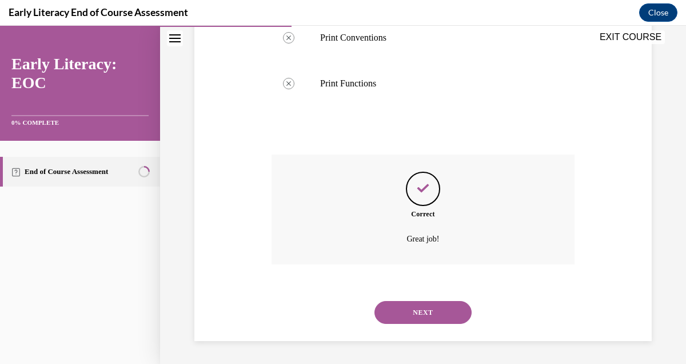
click at [410, 306] on button "NEXT" at bounding box center [422, 312] width 97 height 23
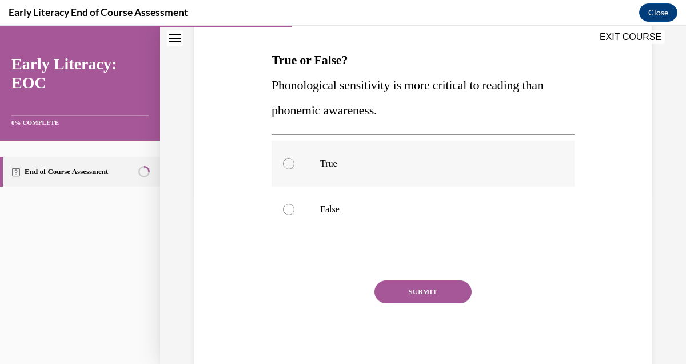
scroll to position [173, 0]
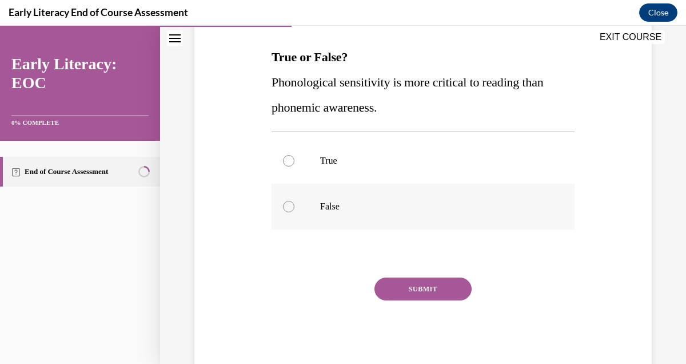
click at [289, 203] on div at bounding box center [288, 206] width 11 height 11
click at [422, 290] on button "SUBMIT" at bounding box center [422, 288] width 97 height 23
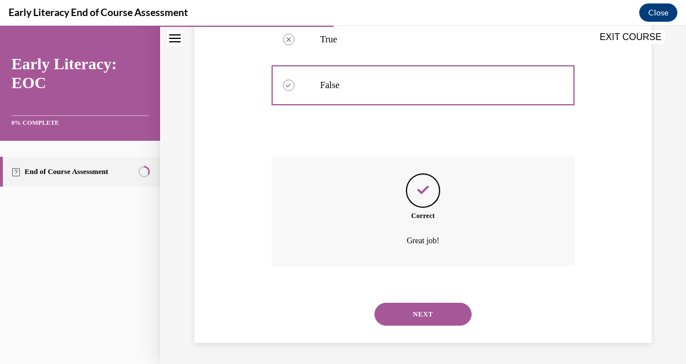
scroll to position [296, 0]
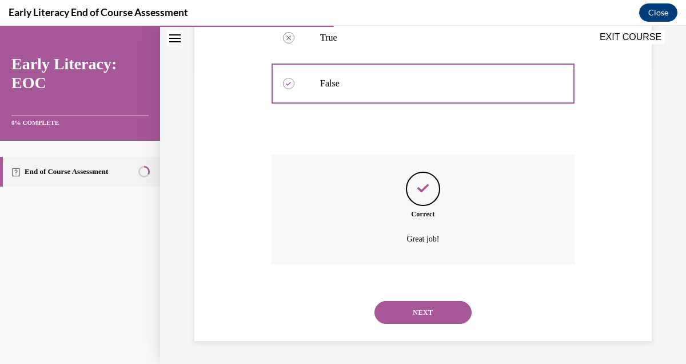
click at [409, 312] on button "NEXT" at bounding box center [422, 312] width 97 height 23
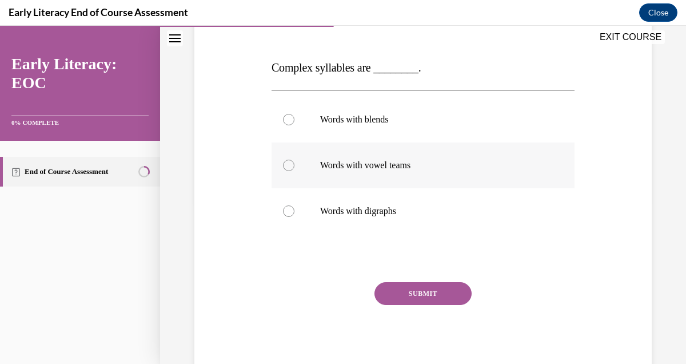
scroll to position [197, 0]
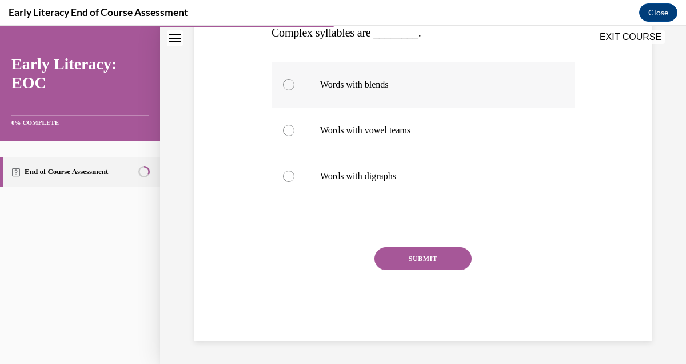
click at [295, 81] on div at bounding box center [423, 85] width 303 height 46
click at [442, 261] on button "SUBMIT" at bounding box center [422, 258] width 97 height 23
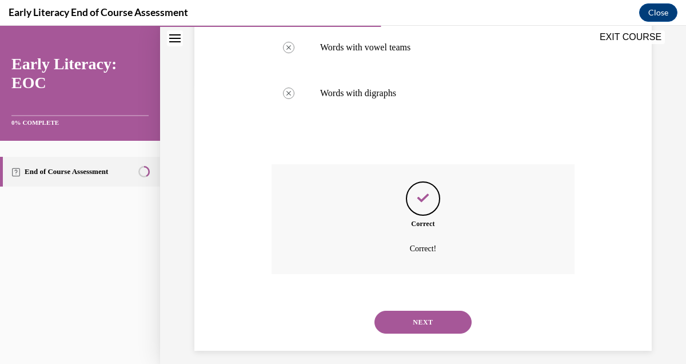
scroll to position [289, 0]
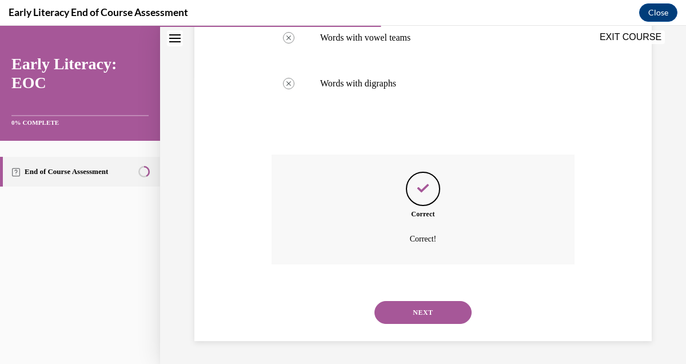
click at [417, 317] on button "NEXT" at bounding box center [422, 312] width 97 height 23
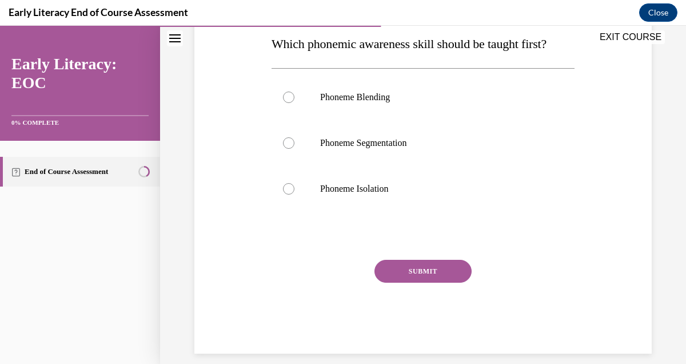
scroll to position [182, 0]
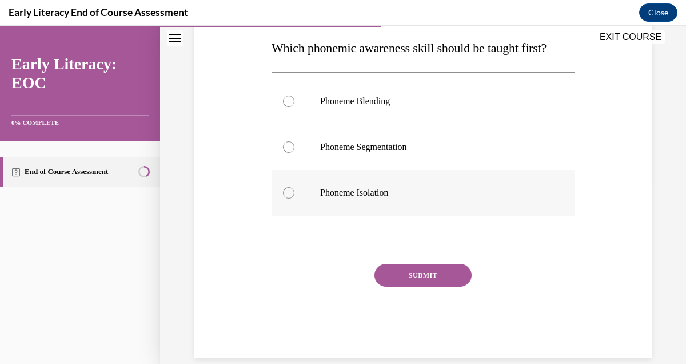
click at [289, 193] on div at bounding box center [288, 192] width 11 height 11
click at [436, 278] on button "SUBMIT" at bounding box center [422, 275] width 97 height 23
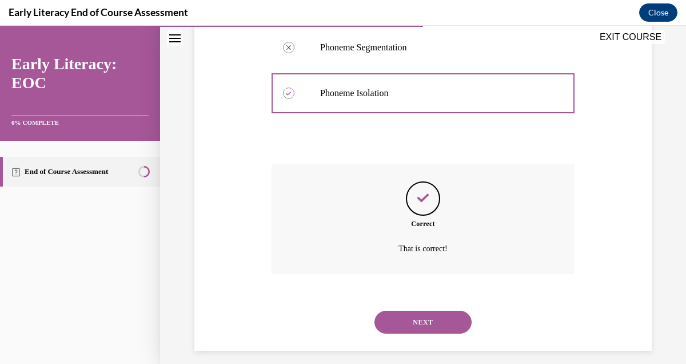
scroll to position [292, 0]
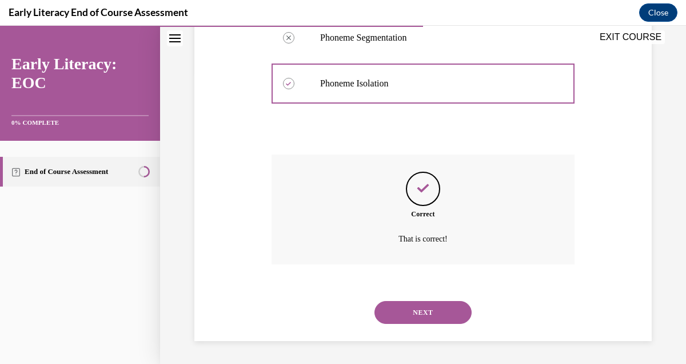
click at [412, 308] on button "NEXT" at bounding box center [422, 312] width 97 height 23
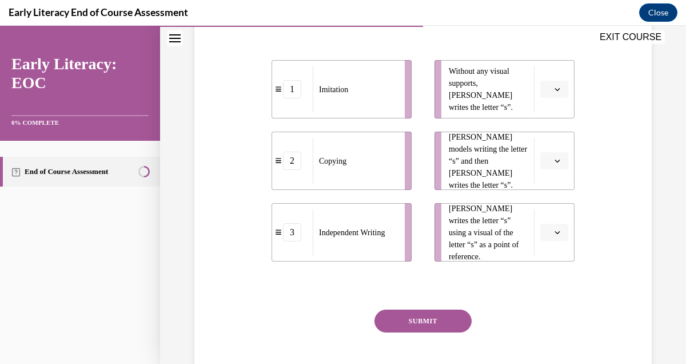
scroll to position [254, 0]
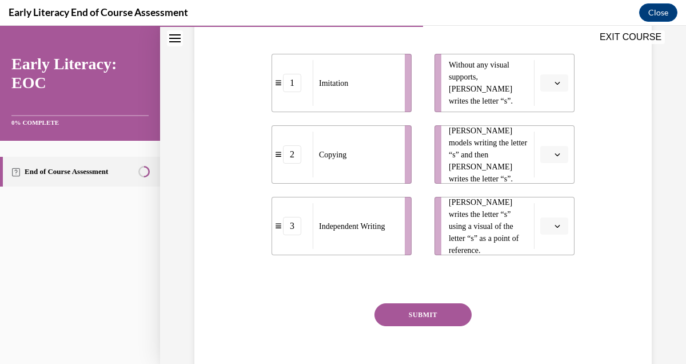
click at [559, 83] on icon "button" at bounding box center [557, 83] width 6 height 6
click at [554, 173] on div "3" at bounding box center [552, 177] width 29 height 23
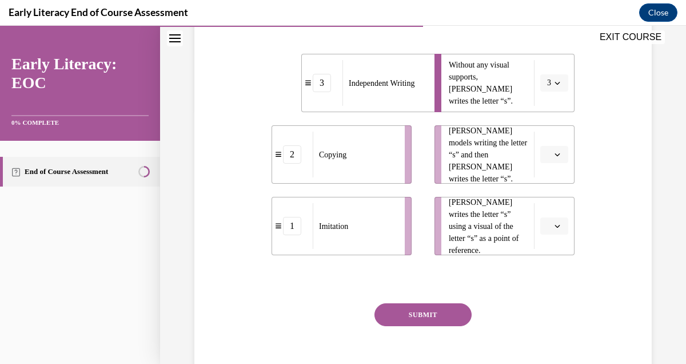
click at [556, 154] on icon "button" at bounding box center [557, 154] width 5 height 3
click at [551, 224] on span "2" at bounding box center [550, 225] width 4 height 9
click at [558, 225] on icon "button" at bounding box center [557, 226] width 6 height 6
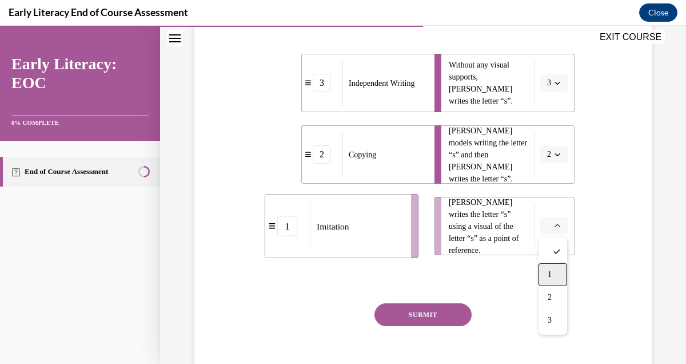
click at [550, 277] on span "1" at bounding box center [550, 274] width 4 height 9
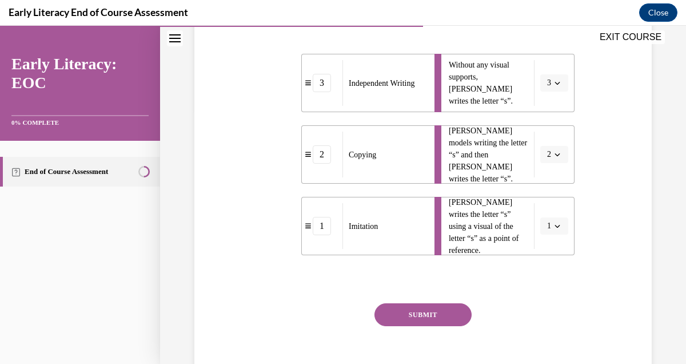
click at [429, 317] on button "SUBMIT" at bounding box center [422, 314] width 97 height 23
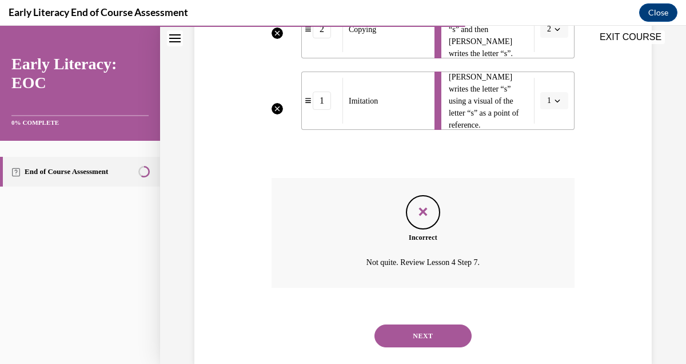
scroll to position [402, 0]
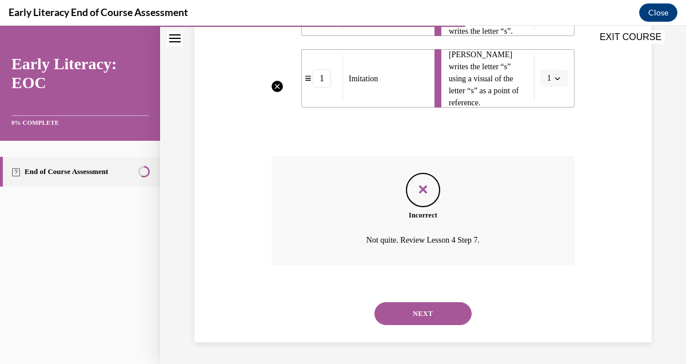
click at [429, 308] on button "NEXT" at bounding box center [422, 313] width 97 height 23
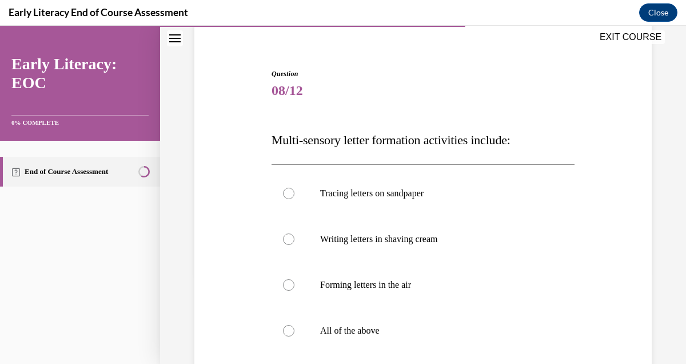
scroll to position [173, 0]
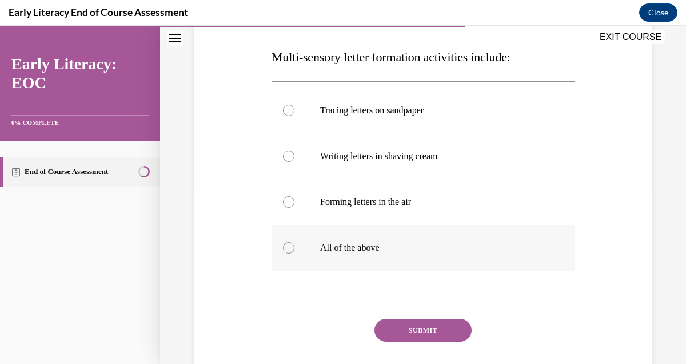
click at [288, 247] on div at bounding box center [288, 247] width 11 height 11
click at [419, 331] on button "SUBMIT" at bounding box center [422, 329] width 97 height 23
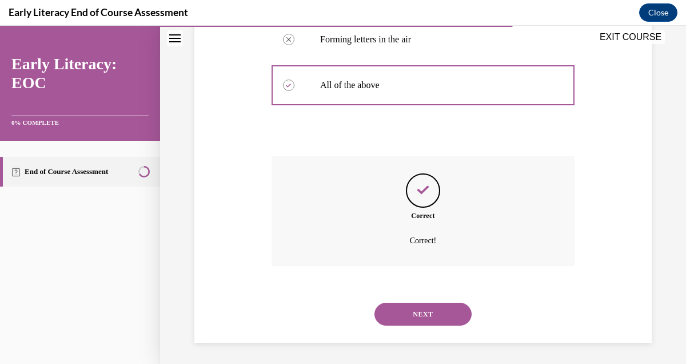
scroll to position [337, 0]
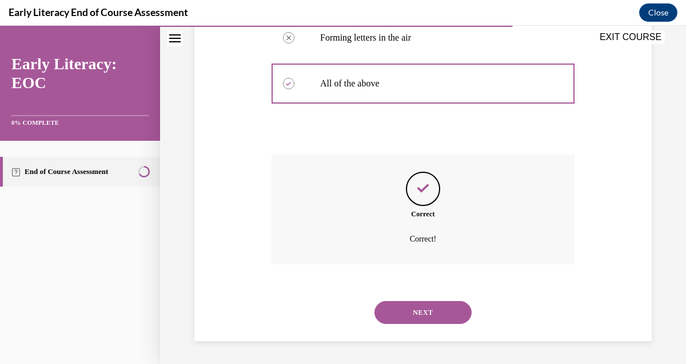
click at [424, 310] on button "NEXT" at bounding box center [422, 312] width 97 height 23
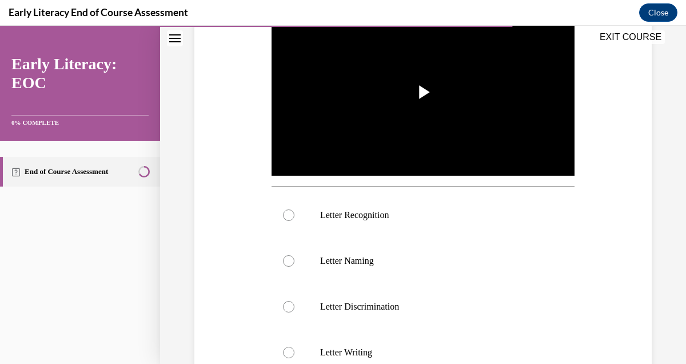
scroll to position [296, 0]
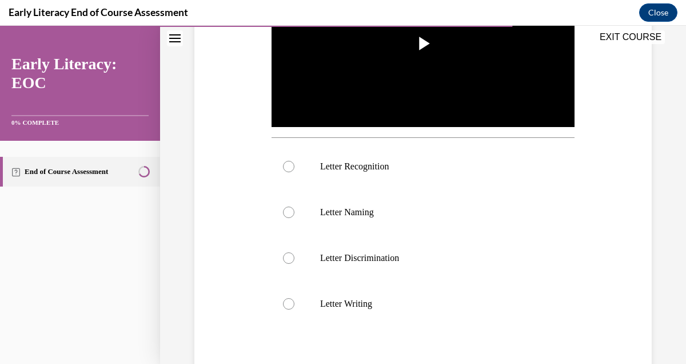
click at [422, 45] on div "EXIT COURSE" at bounding box center [417, 38] width 514 height 25
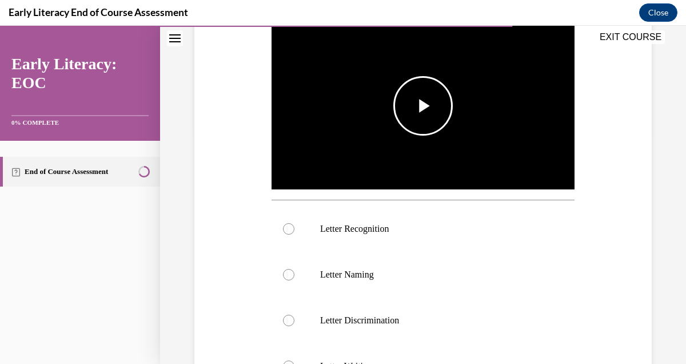
click at [423, 106] on span "Video player" at bounding box center [423, 106] width 0 height 0
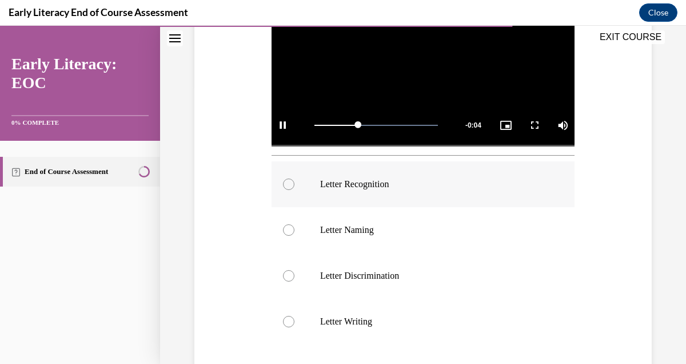
scroll to position [280, 0]
click at [289, 182] on div at bounding box center [288, 182] width 11 height 11
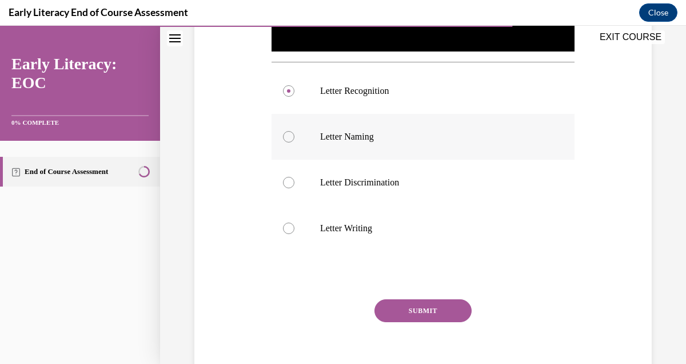
scroll to position [424, 0]
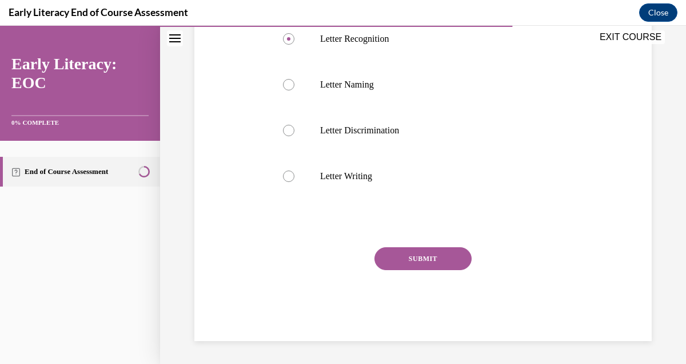
click at [416, 250] on button "SUBMIT" at bounding box center [422, 258] width 97 height 23
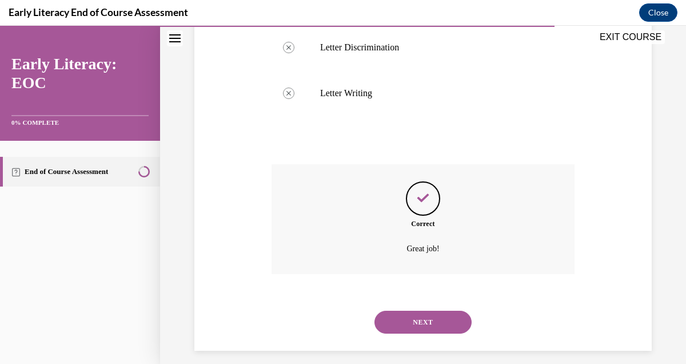
scroll to position [516, 0]
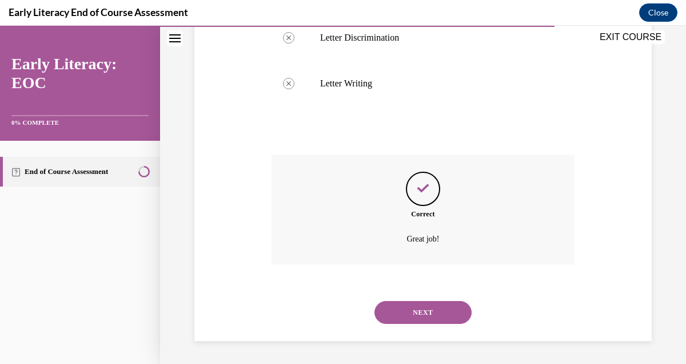
click at [402, 307] on button "NEXT" at bounding box center [422, 312] width 97 height 23
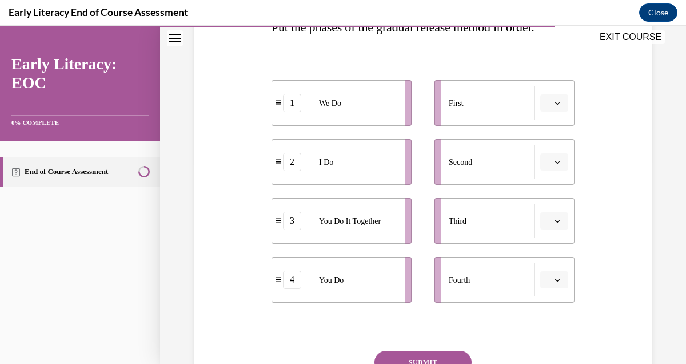
scroll to position [206, 0]
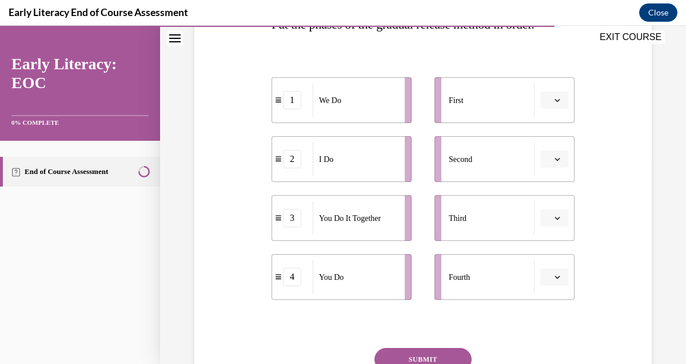
click at [296, 166] on div "2" at bounding box center [292, 159] width 18 height 18
click at [557, 161] on icon "button" at bounding box center [557, 159] width 6 height 6
click at [547, 213] on div "1" at bounding box center [552, 207] width 29 height 23
click at [558, 99] on icon "button" at bounding box center [557, 100] width 6 height 6
click at [548, 141] on div "1" at bounding box center [552, 148] width 29 height 23
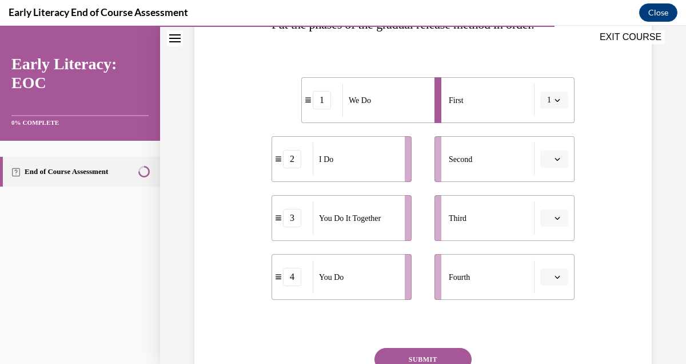
click at [551, 166] on button "button" at bounding box center [554, 158] width 28 height 17
click at [555, 211] on div "1" at bounding box center [552, 207] width 29 height 23
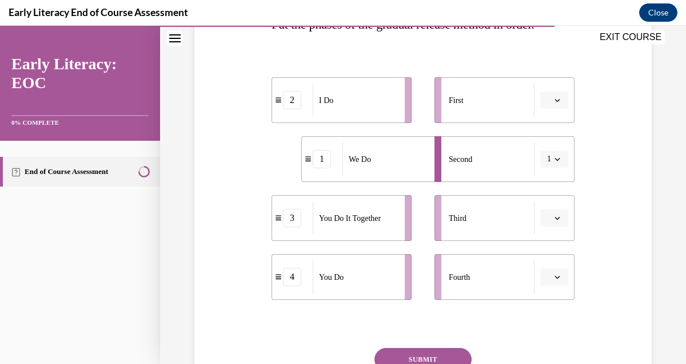
click at [558, 97] on span "button" at bounding box center [557, 100] width 8 height 8
click at [551, 148] on span "1" at bounding box center [550, 148] width 4 height 9
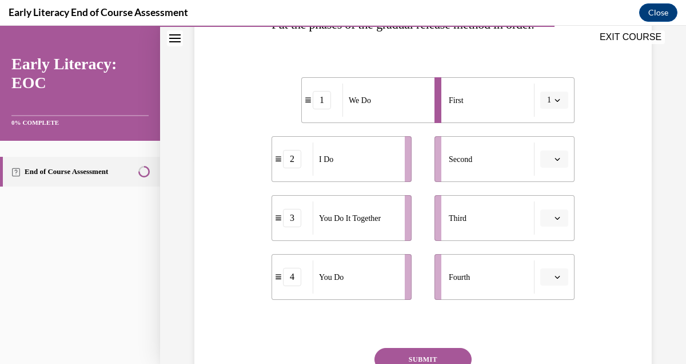
click at [558, 101] on icon "button" at bounding box center [557, 100] width 5 height 3
click at [547, 154] on div "1" at bounding box center [550, 148] width 29 height 23
click at [558, 111] on li "First 1" at bounding box center [504, 100] width 140 height 46
click at [557, 101] on icon "button" at bounding box center [557, 100] width 5 height 3
click at [548, 170] on span "2" at bounding box center [547, 171] width 4 height 9
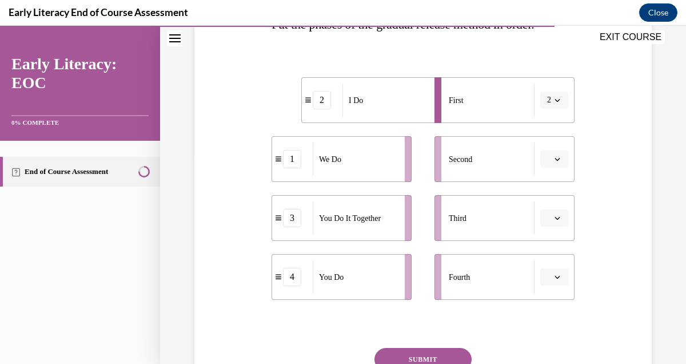
click at [558, 161] on icon "button" at bounding box center [557, 159] width 6 height 6
click at [554, 226] on div "2" at bounding box center [552, 230] width 29 height 23
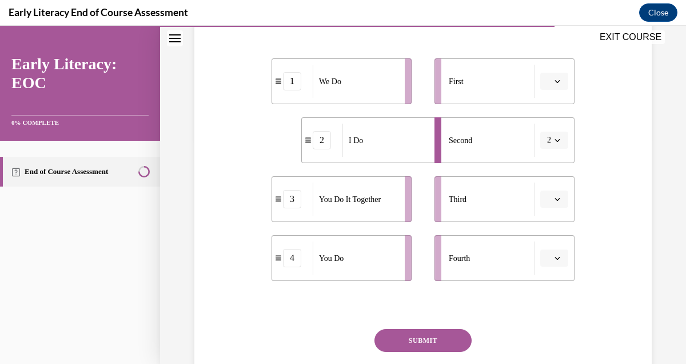
scroll to position [233, 0]
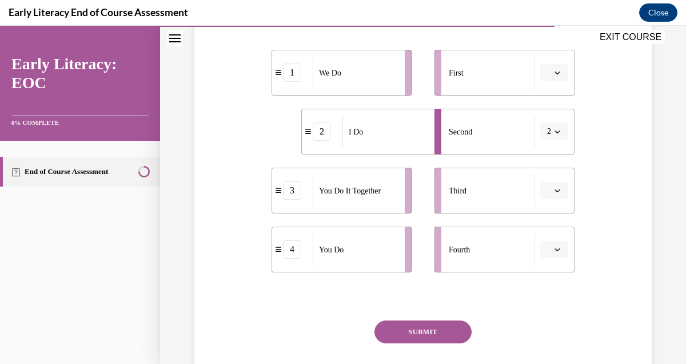
click at [554, 69] on span "button" at bounding box center [557, 73] width 8 height 8
click at [549, 127] on div "1" at bounding box center [552, 121] width 29 height 23
click at [554, 77] on button "1" at bounding box center [554, 72] width 28 height 17
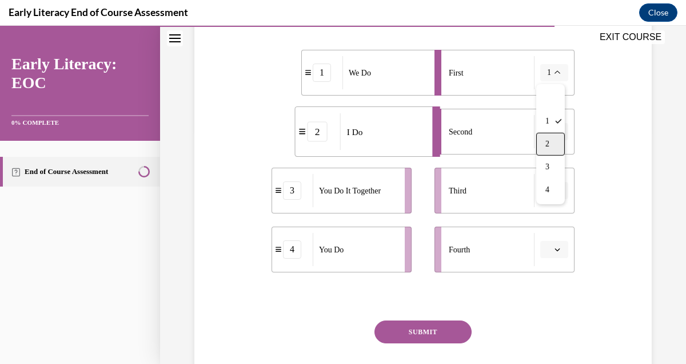
click at [551, 148] on div "2" at bounding box center [550, 144] width 29 height 23
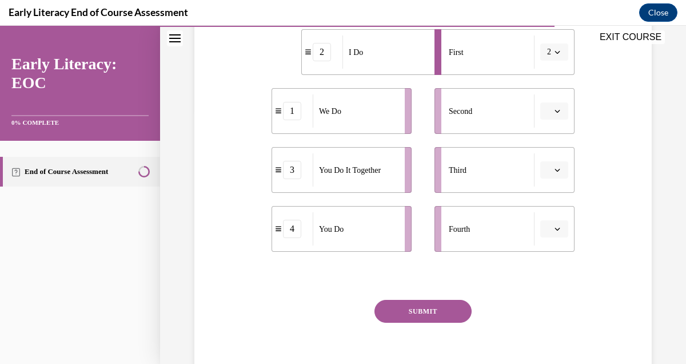
scroll to position [230, 0]
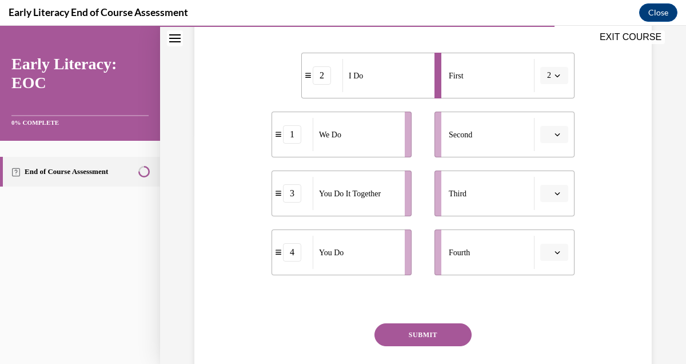
click at [556, 194] on icon "button" at bounding box center [557, 193] width 6 height 6
click at [477, 250] on div "Fourth" at bounding box center [492, 252] width 86 height 33
click at [558, 253] on icon "button" at bounding box center [557, 252] width 6 height 6
click at [558, 224] on div "4" at bounding box center [552, 226] width 29 height 23
click at [361, 206] on div "You Do It Together" at bounding box center [355, 193] width 85 height 33
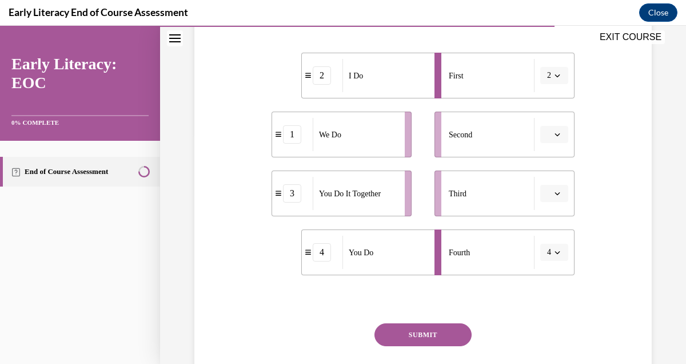
click at [558, 194] on icon "button" at bounding box center [557, 193] width 5 height 3
click at [548, 309] on span "4" at bounding box center [550, 310] width 4 height 9
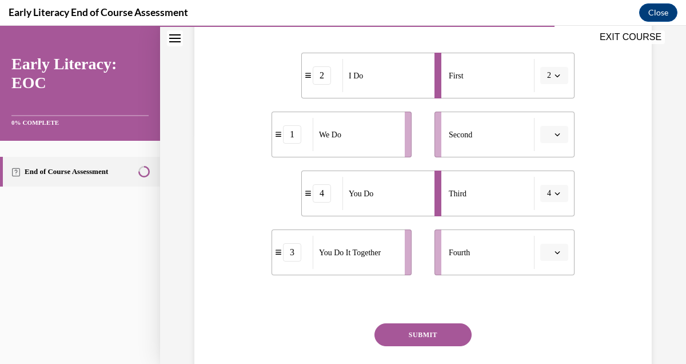
click at [561, 131] on button "button" at bounding box center [554, 134] width 28 height 17
click at [552, 201] on span "2" at bounding box center [550, 205] width 4 height 9
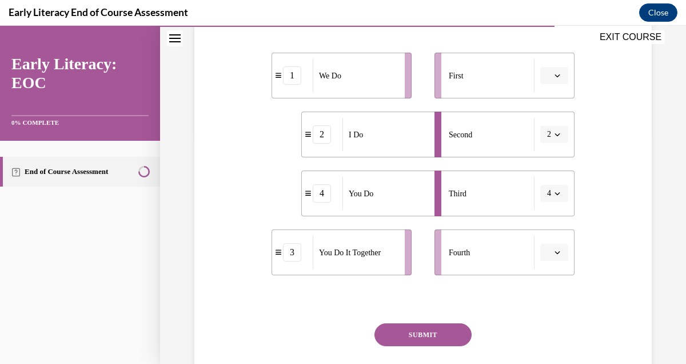
click at [558, 254] on icon "button" at bounding box center [557, 252] width 6 height 6
click at [556, 230] on div "4" at bounding box center [552, 226] width 29 height 23
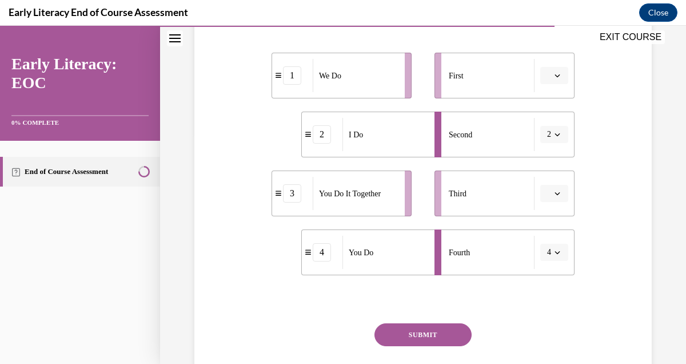
click at [557, 193] on icon "button" at bounding box center [557, 193] width 6 height 6
click at [550, 306] on span "4" at bounding box center [550, 310] width 4 height 9
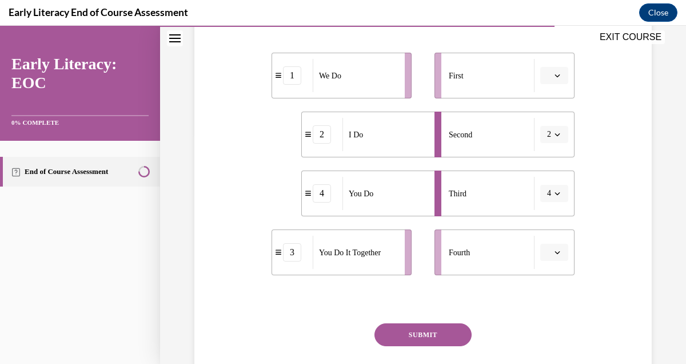
click at [329, 141] on div "2" at bounding box center [322, 134] width 18 height 18
click at [554, 139] on button "2" at bounding box center [554, 134] width 28 height 17
click at [544, 185] on div "1" at bounding box center [550, 182] width 29 height 23
click at [556, 74] on icon "button" at bounding box center [557, 76] width 6 height 6
click at [550, 123] on span "1" at bounding box center [550, 123] width 4 height 9
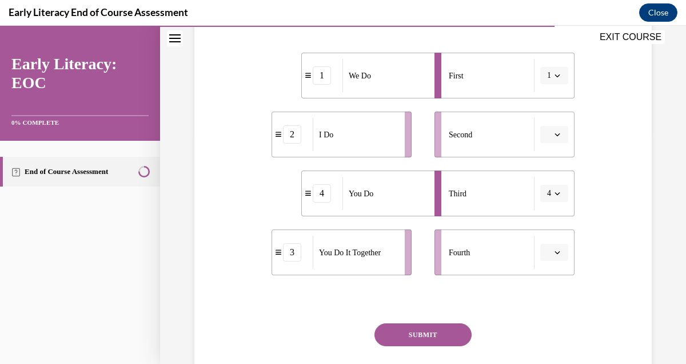
click at [557, 74] on icon "button" at bounding box center [557, 76] width 6 height 6
click at [546, 129] on div "1" at bounding box center [550, 124] width 29 height 23
click at [559, 135] on icon "button" at bounding box center [557, 134] width 6 height 6
click at [550, 177] on div "1" at bounding box center [552, 182] width 29 height 23
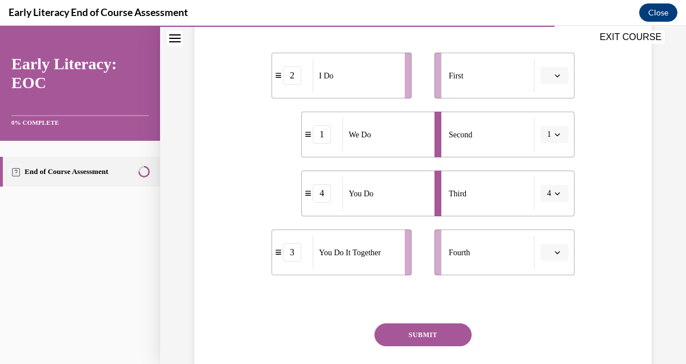
click at [325, 136] on div "1" at bounding box center [322, 134] width 18 height 18
click at [293, 63] on li "2 I Do" at bounding box center [342, 76] width 140 height 46
click at [293, 67] on li "2 I Do" at bounding box center [342, 79] width 140 height 46
click at [293, 67] on div "2" at bounding box center [292, 75] width 18 height 18
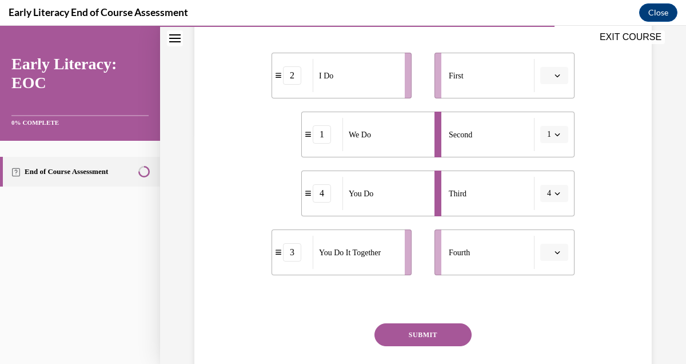
click at [324, 71] on span "I Do" at bounding box center [326, 76] width 14 height 12
drag, startPoint x: 345, startPoint y: 95, endPoint x: 401, endPoint y: 93, distance: 55.5
click at [401, 93] on li "2 I Do" at bounding box center [398, 73] width 140 height 46
click at [401, 93] on li "2 I Do" at bounding box center [371, 76] width 140 height 46
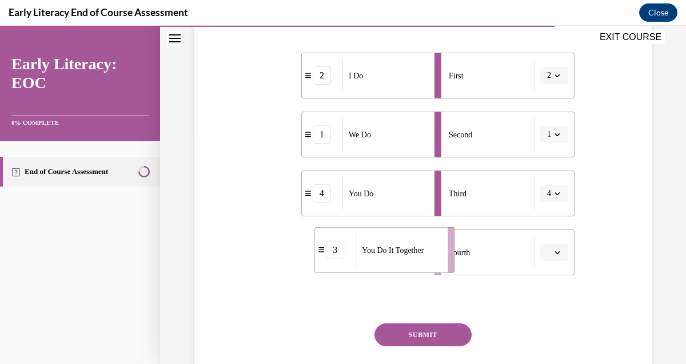
drag, startPoint x: 341, startPoint y: 255, endPoint x: 383, endPoint y: 253, distance: 41.8
click at [383, 253] on span "You Do It Together" at bounding box center [393, 250] width 62 height 12
click at [401, 332] on button "SUBMIT" at bounding box center [422, 334] width 97 height 23
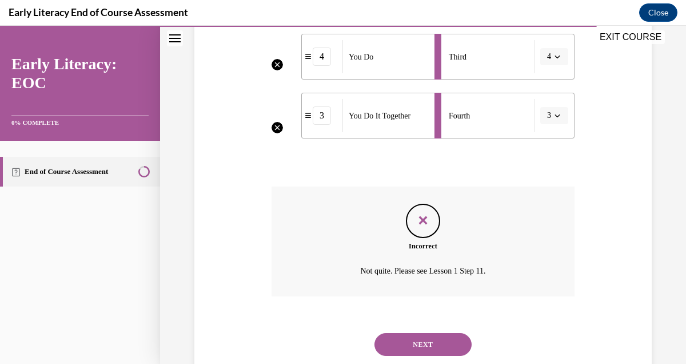
scroll to position [399, 0]
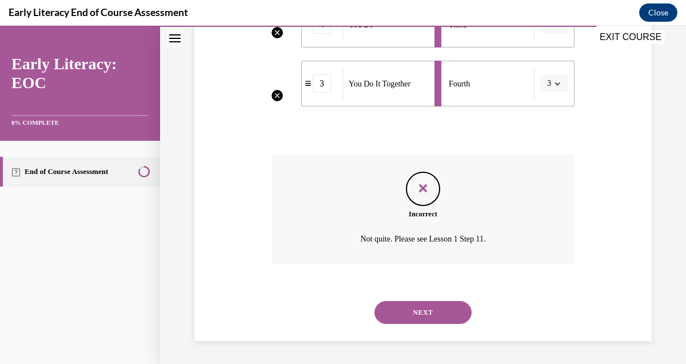
click at [415, 315] on button "NEXT" at bounding box center [422, 312] width 97 height 23
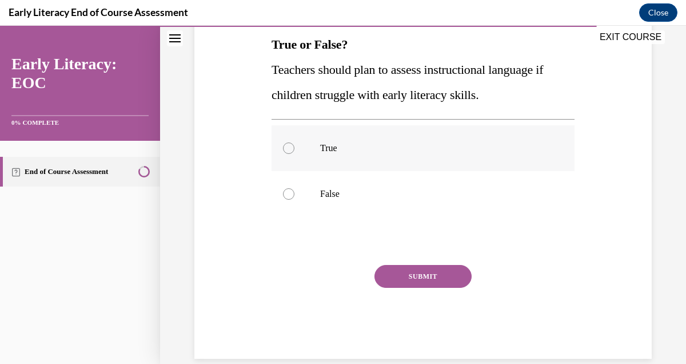
scroll to position [203, 0]
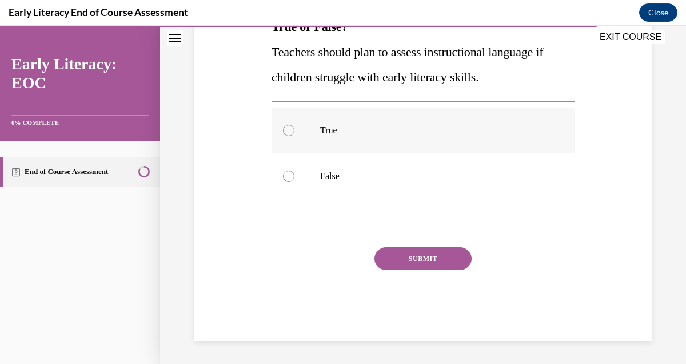
click at [292, 129] on div at bounding box center [288, 130] width 11 height 11
click at [421, 256] on button "SUBMIT" at bounding box center [422, 258] width 97 height 23
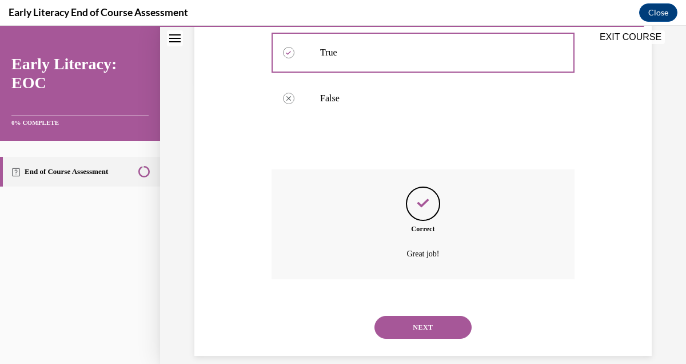
scroll to position [296, 0]
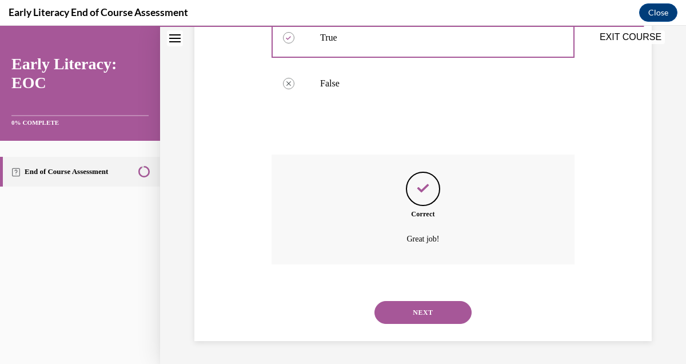
click at [412, 299] on div "NEXT" at bounding box center [423, 312] width 303 height 46
click at [398, 310] on button "NEXT" at bounding box center [422, 312] width 97 height 23
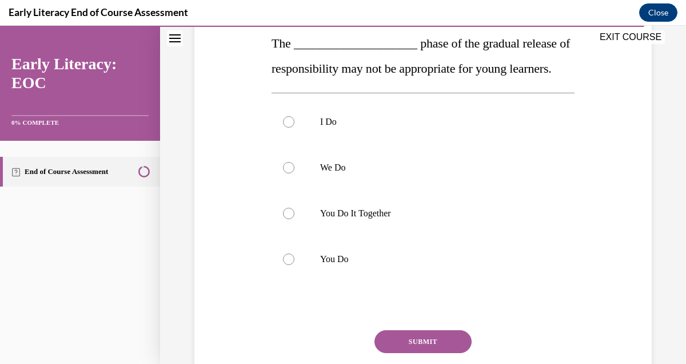
scroll to position [193, 0]
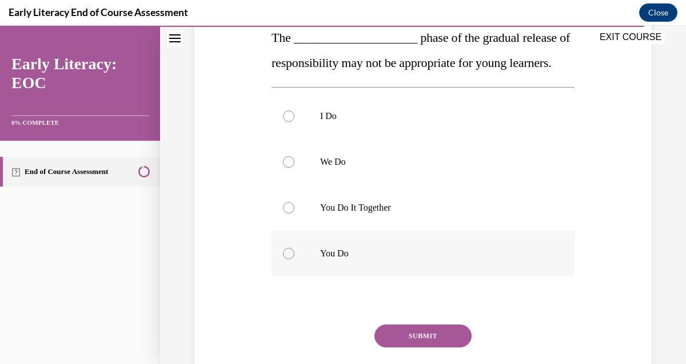
click at [289, 259] on div at bounding box center [288, 253] width 11 height 11
click at [394, 347] on button "SUBMIT" at bounding box center [422, 335] width 97 height 23
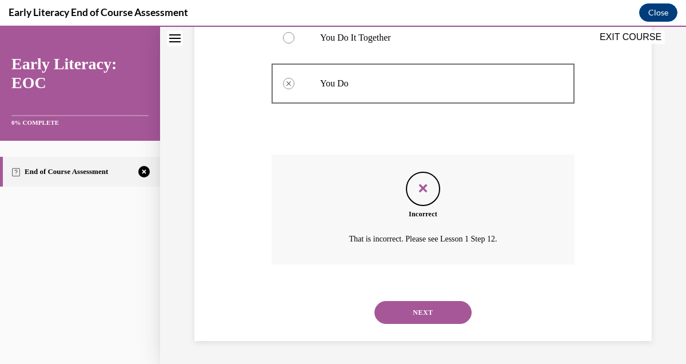
scroll to position [388, 0]
click at [418, 313] on button "NEXT" at bounding box center [422, 312] width 97 height 23
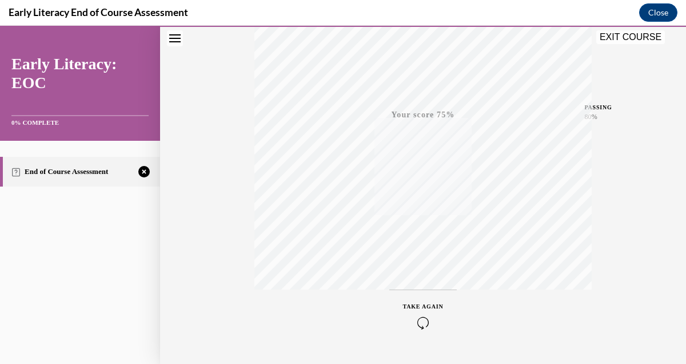
scroll to position [248, 0]
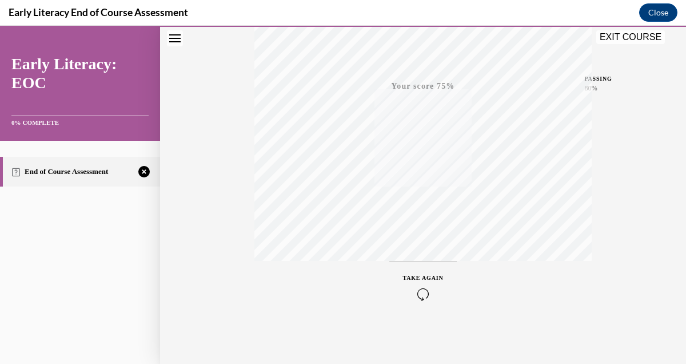
click at [421, 293] on icon "button" at bounding box center [423, 294] width 41 height 13
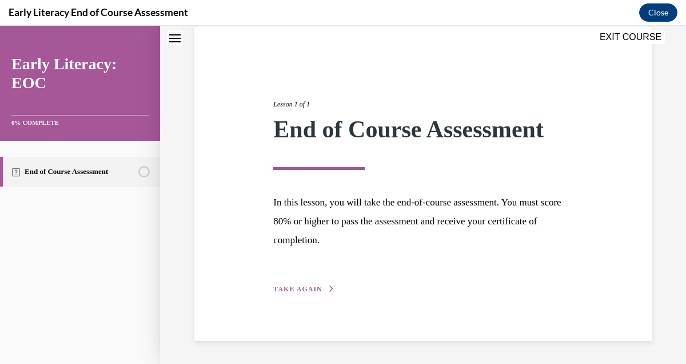
scroll to position [86, 0]
click at [316, 293] on button "TAKE AGAIN" at bounding box center [303, 289] width 61 height 10
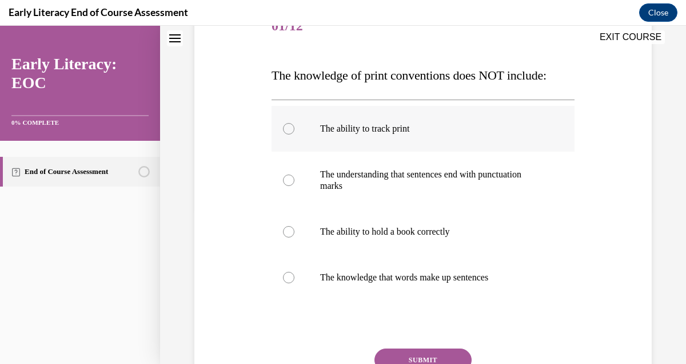
scroll to position [158, 0]
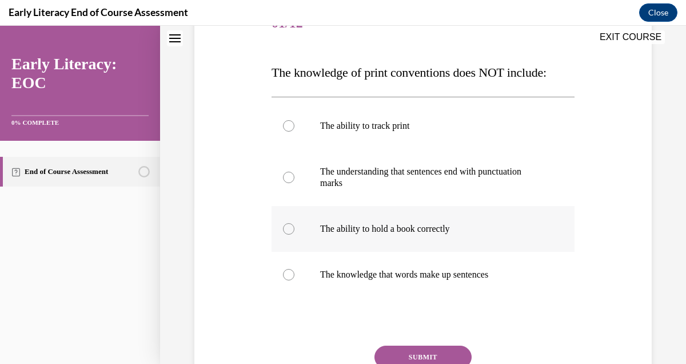
click at [282, 225] on div at bounding box center [423, 229] width 303 height 46
click at [399, 352] on button "SUBMIT" at bounding box center [422, 356] width 97 height 23
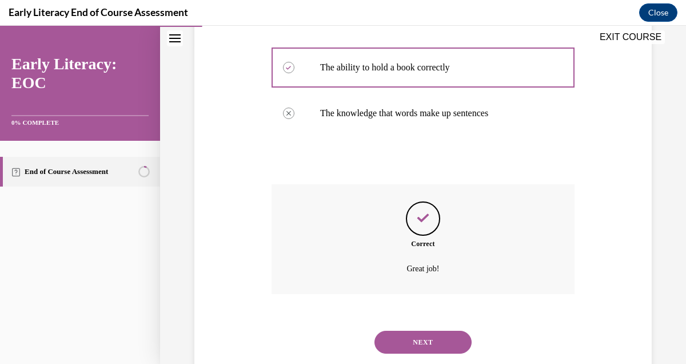
scroll to position [349, 0]
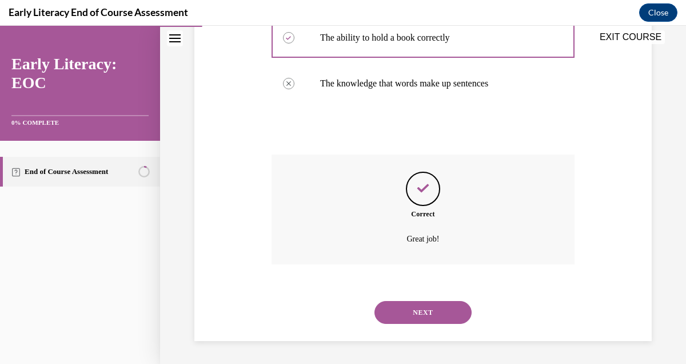
click at [409, 317] on button "NEXT" at bounding box center [422, 312] width 97 height 23
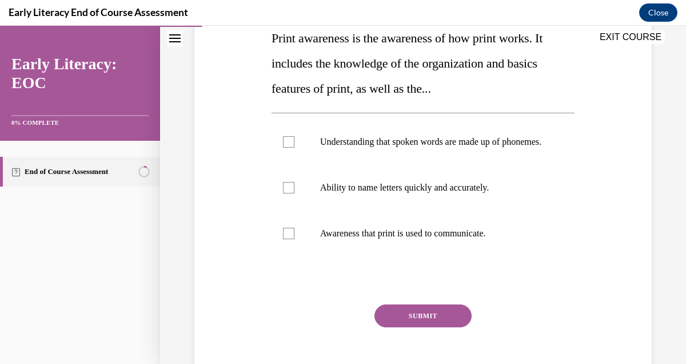
scroll to position [194, 0]
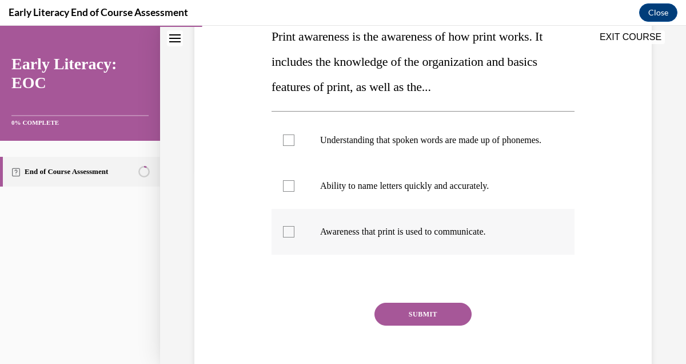
click at [289, 237] on div at bounding box center [288, 231] width 11 height 11
click at [417, 325] on button "SUBMIT" at bounding box center [422, 313] width 97 height 23
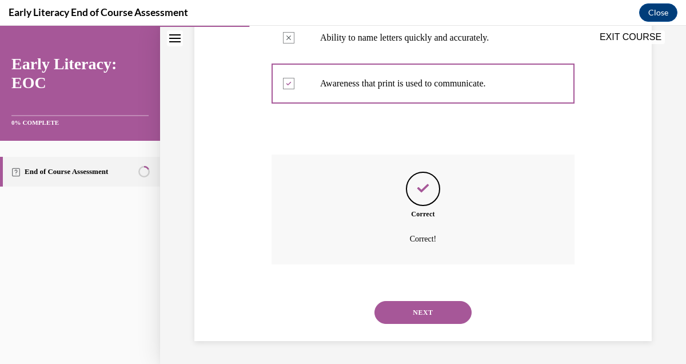
scroll to position [353, 0]
click at [419, 314] on button "NEXT" at bounding box center [422, 312] width 97 height 23
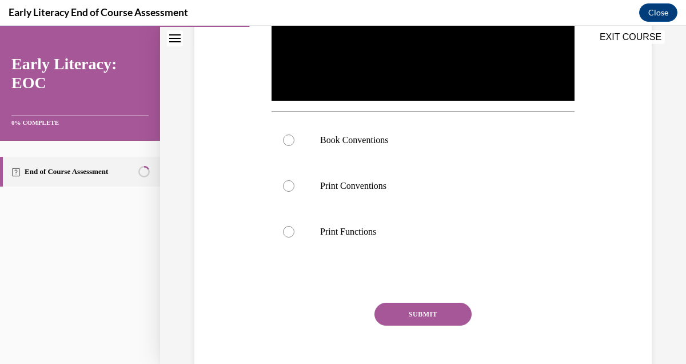
scroll to position [334, 0]
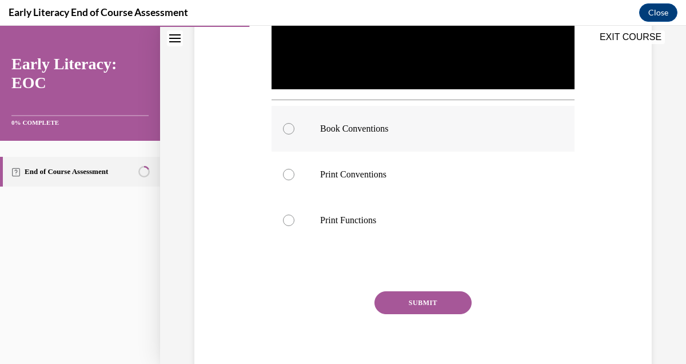
click at [288, 123] on div at bounding box center [288, 128] width 11 height 11
click at [428, 298] on button "SUBMIT" at bounding box center [422, 302] width 97 height 23
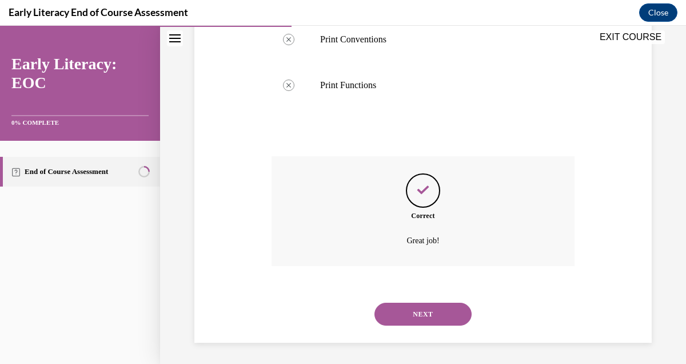
scroll to position [470, 0]
click at [420, 308] on button "NEXT" at bounding box center [422, 312] width 97 height 23
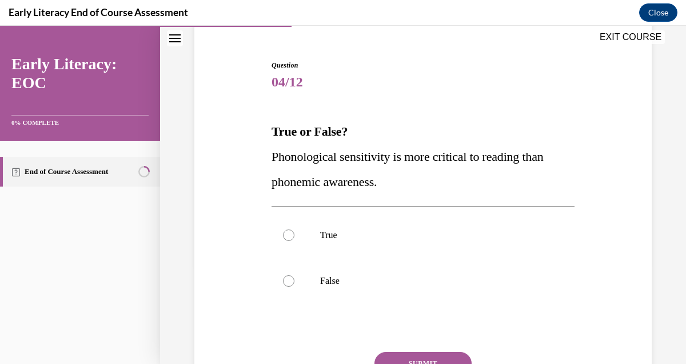
scroll to position [138, 0]
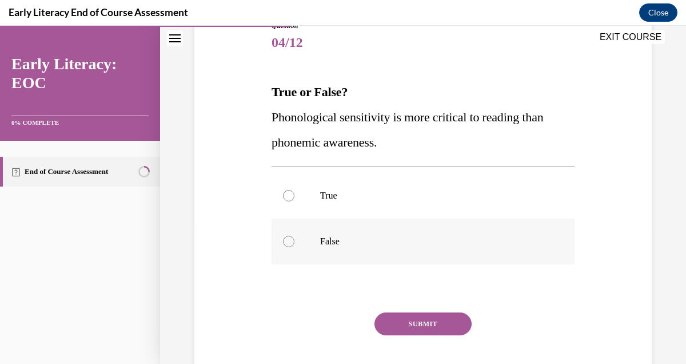
click at [288, 241] on div at bounding box center [288, 241] width 11 height 11
click at [404, 317] on button "SUBMIT" at bounding box center [422, 323] width 97 height 23
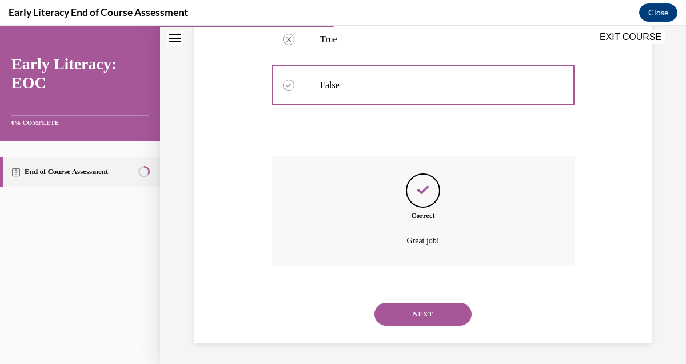
scroll to position [296, 0]
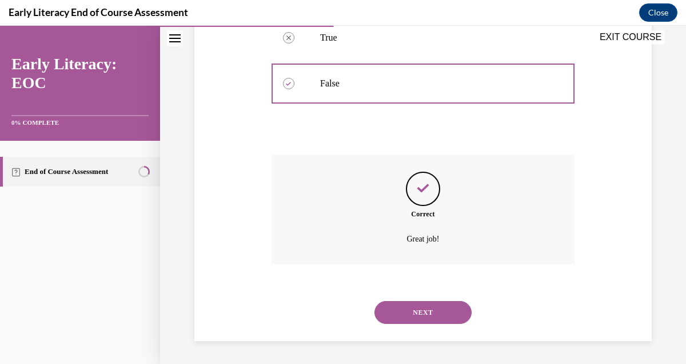
click at [404, 317] on button "NEXT" at bounding box center [422, 312] width 97 height 23
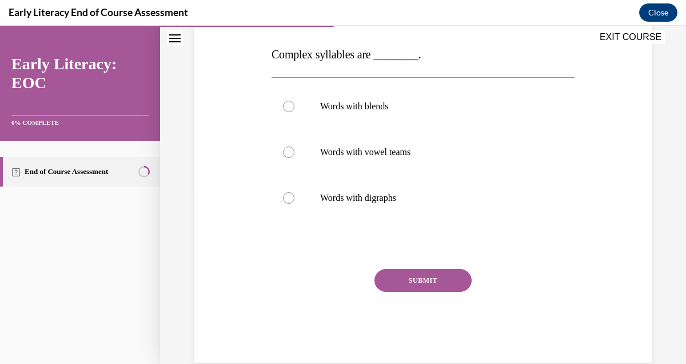
scroll to position [178, 0]
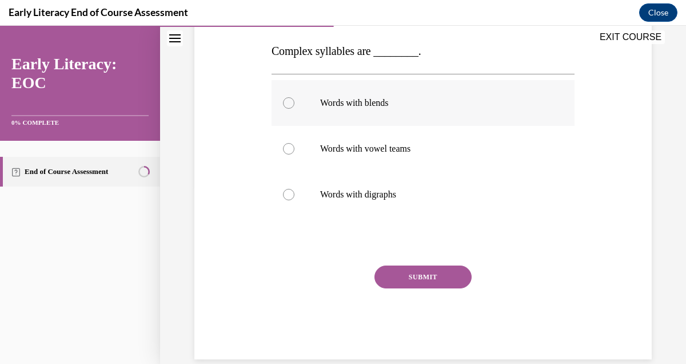
click at [290, 102] on div at bounding box center [288, 102] width 11 height 11
click at [425, 276] on button "SUBMIT" at bounding box center [422, 276] width 97 height 23
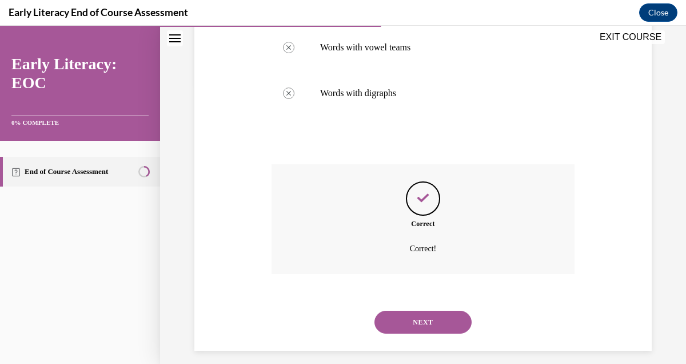
scroll to position [289, 0]
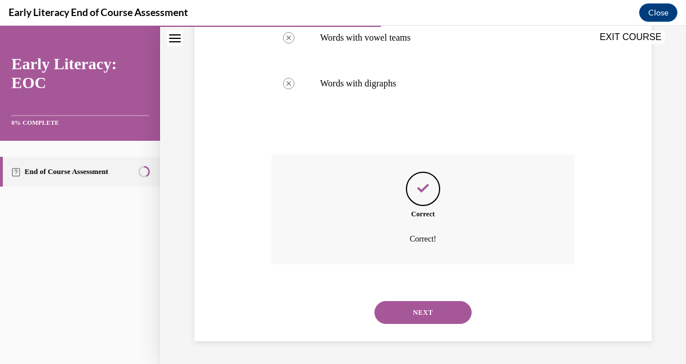
click at [410, 304] on button "NEXT" at bounding box center [422, 312] width 97 height 23
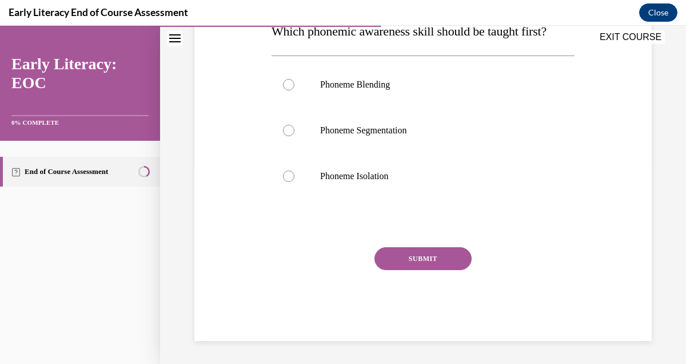
scroll to position [185, 0]
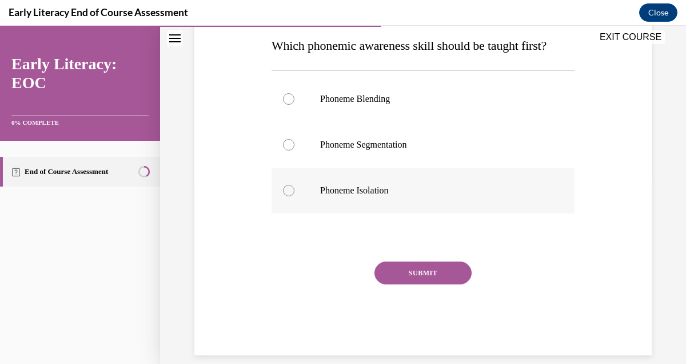
click at [292, 185] on div at bounding box center [423, 190] width 303 height 46
click at [433, 288] on div "SUBMIT" at bounding box center [423, 289] width 303 height 57
click at [433, 274] on button "SUBMIT" at bounding box center [422, 272] width 97 height 23
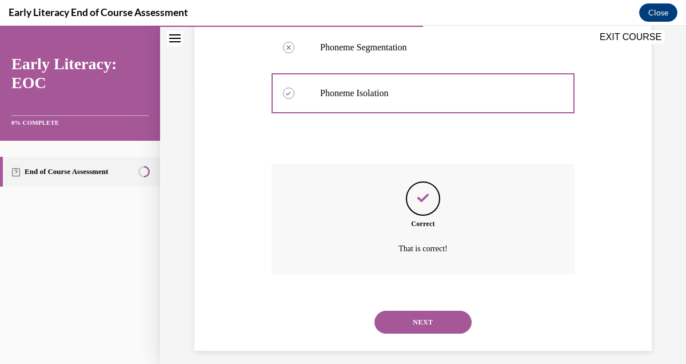
scroll to position [292, 0]
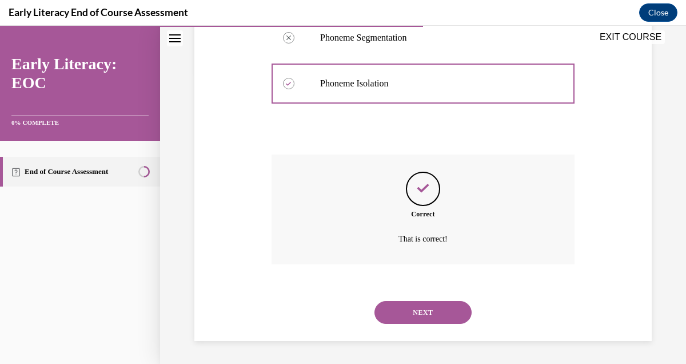
click at [422, 304] on button "NEXT" at bounding box center [422, 312] width 97 height 23
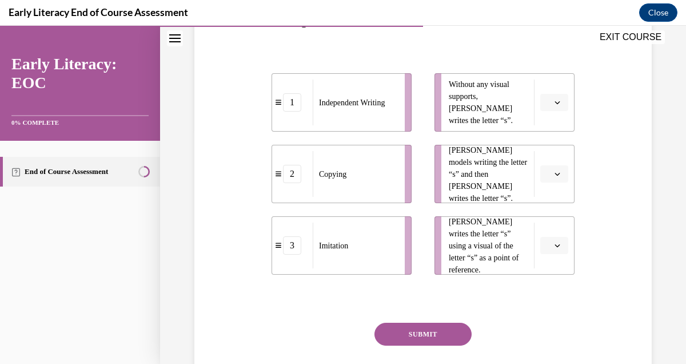
scroll to position [239, 0]
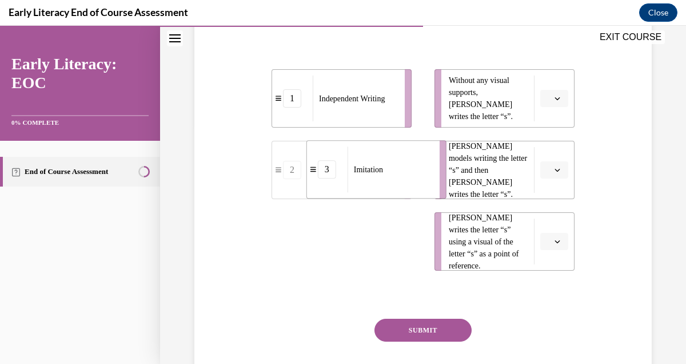
drag, startPoint x: 356, startPoint y: 239, endPoint x: 390, endPoint y: 167, distance: 79.5
click at [390, 167] on div "Imitation" at bounding box center [390, 169] width 85 height 46
drag, startPoint x: 345, startPoint y: 256, endPoint x: 377, endPoint y: 257, distance: 32.0
click at [377, 257] on div "Copying" at bounding box center [386, 242] width 85 height 46
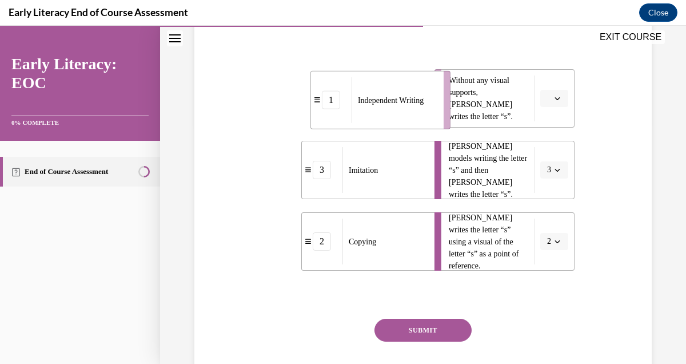
drag, startPoint x: 355, startPoint y: 106, endPoint x: 393, endPoint y: 108, distance: 38.4
click at [393, 108] on div "Independent Writing" at bounding box center [394, 100] width 85 height 46
click at [418, 333] on button "SUBMIT" at bounding box center [422, 329] width 97 height 23
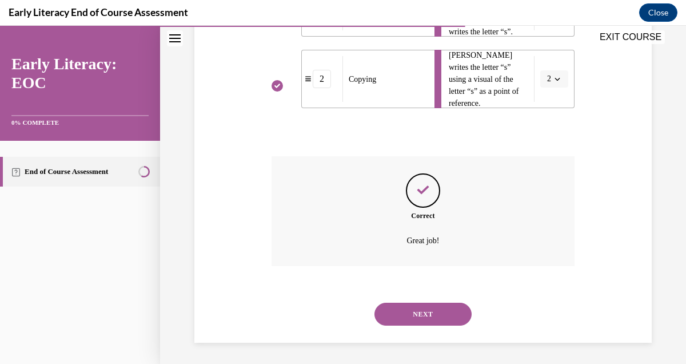
scroll to position [403, 0]
click at [420, 316] on button "NEXT" at bounding box center [422, 312] width 97 height 23
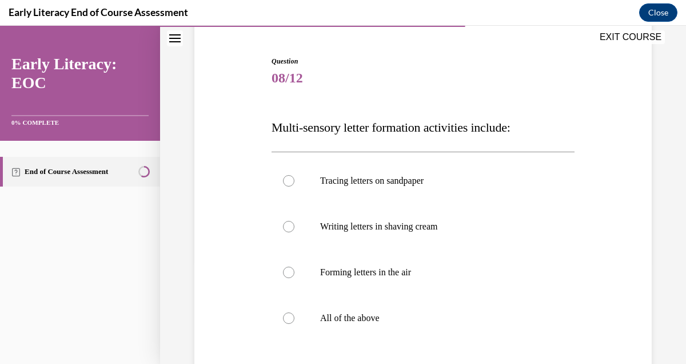
scroll to position [161, 0]
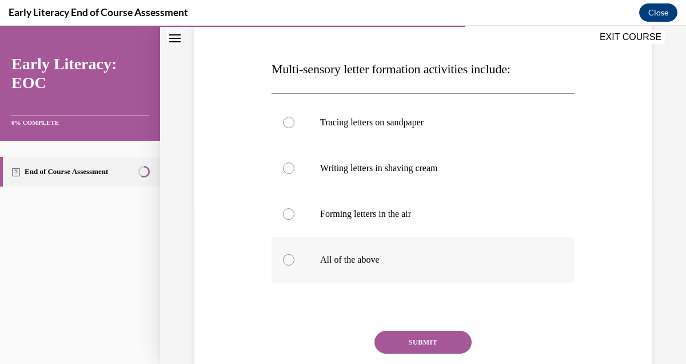
click at [292, 262] on div at bounding box center [288, 259] width 11 height 11
click at [411, 338] on button "SUBMIT" at bounding box center [422, 341] width 97 height 23
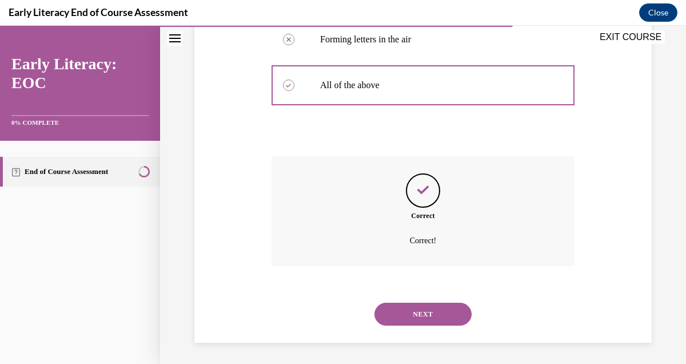
scroll to position [337, 0]
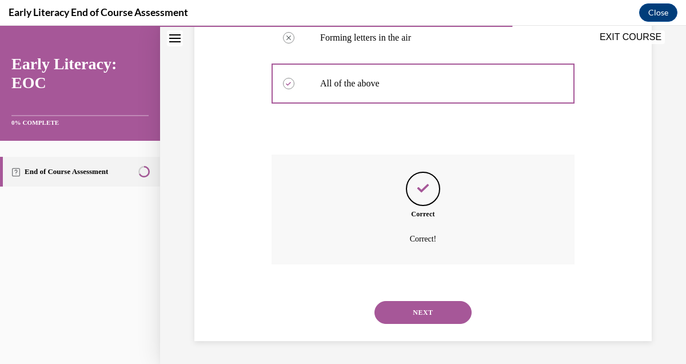
click at [410, 308] on button "NEXT" at bounding box center [422, 312] width 97 height 23
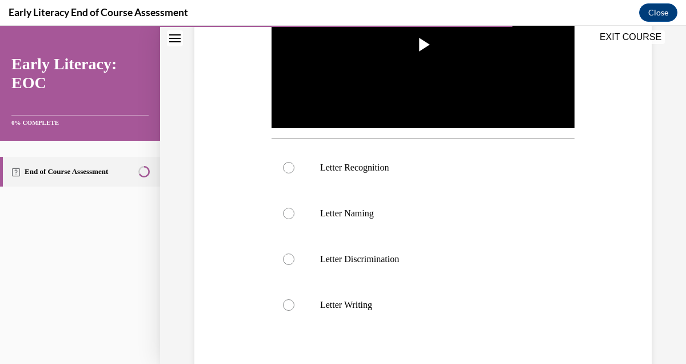
scroll to position [298, 0]
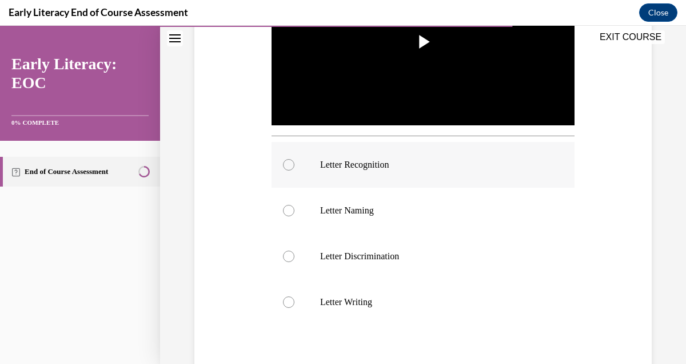
click at [284, 163] on div at bounding box center [288, 164] width 11 height 11
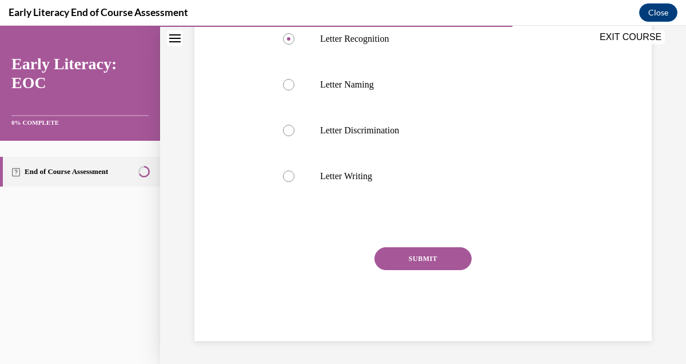
click at [453, 265] on button "SUBMIT" at bounding box center [422, 258] width 97 height 23
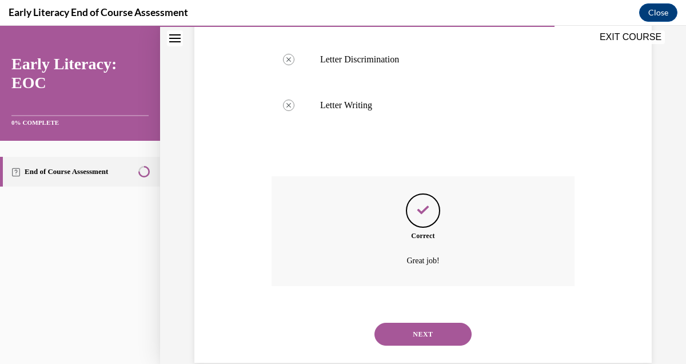
scroll to position [516, 0]
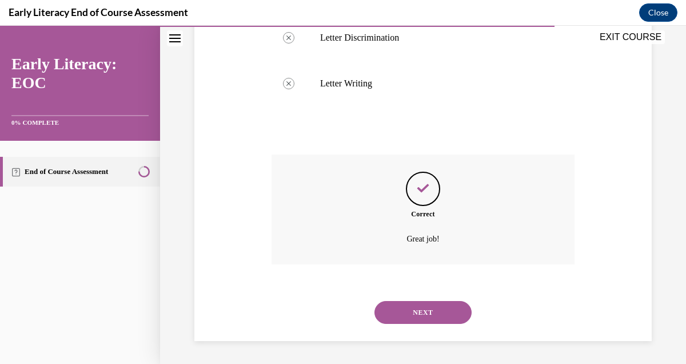
click at [409, 302] on button "NEXT" at bounding box center [422, 312] width 97 height 23
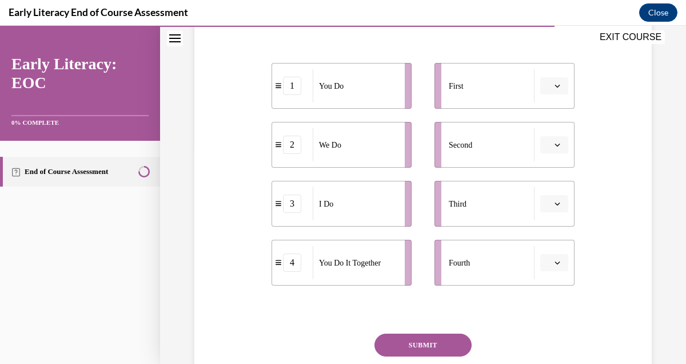
scroll to position [234, 0]
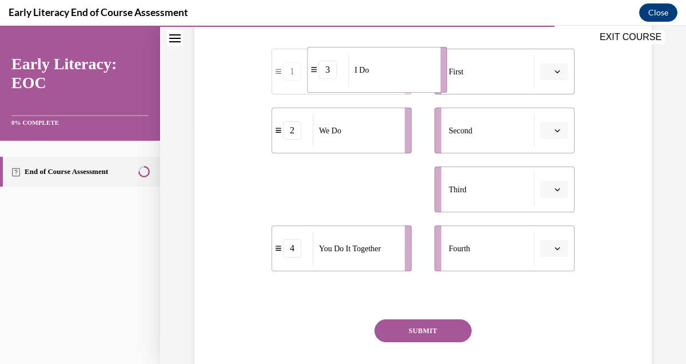
drag, startPoint x: 350, startPoint y: 191, endPoint x: 386, endPoint y: 71, distance: 124.6
click at [386, 71] on div "I Do" at bounding box center [390, 69] width 85 height 33
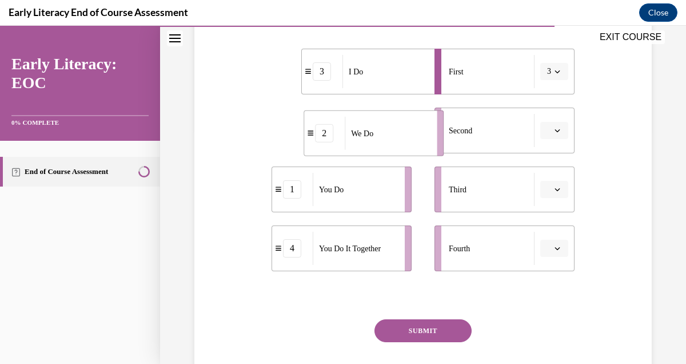
drag, startPoint x: 353, startPoint y: 147, endPoint x: 386, endPoint y: 150, distance: 32.7
click at [386, 150] on li "2 We Do" at bounding box center [374, 133] width 140 height 46
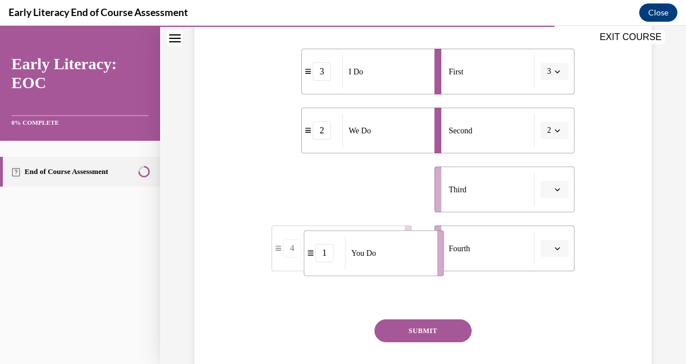
drag, startPoint x: 336, startPoint y: 185, endPoint x: 368, endPoint y: 246, distance: 69.0
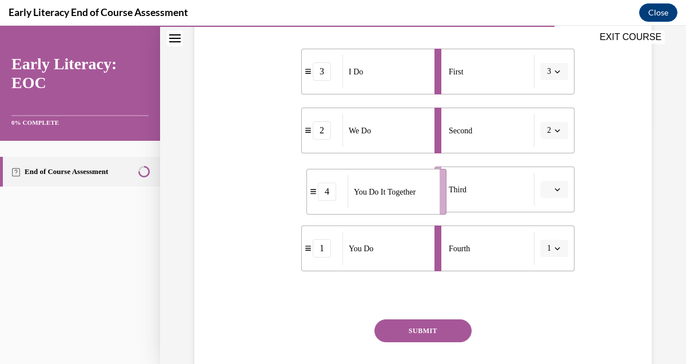
drag, startPoint x: 335, startPoint y: 190, endPoint x: 370, endPoint y: 192, distance: 34.9
click at [370, 192] on span "You Do It Together" at bounding box center [385, 192] width 62 height 12
click at [406, 333] on button "SUBMIT" at bounding box center [422, 330] width 97 height 23
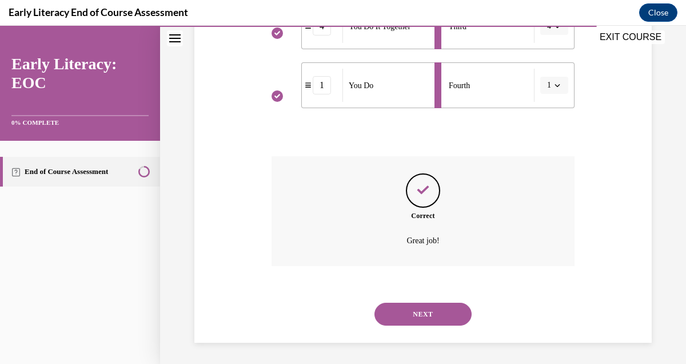
scroll to position [399, 0]
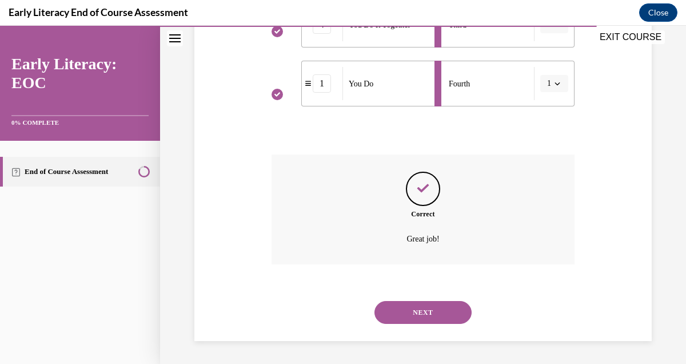
click at [411, 314] on button "NEXT" at bounding box center [422, 312] width 97 height 23
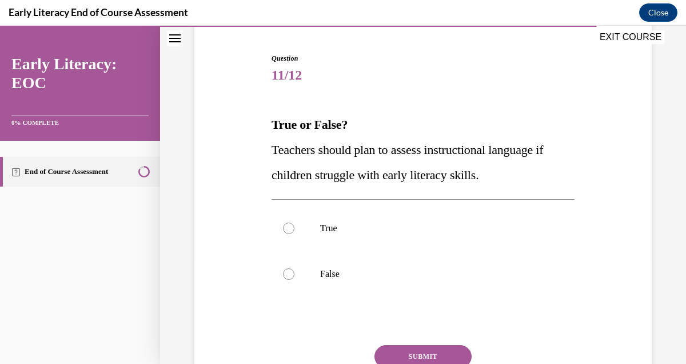
scroll to position [199, 0]
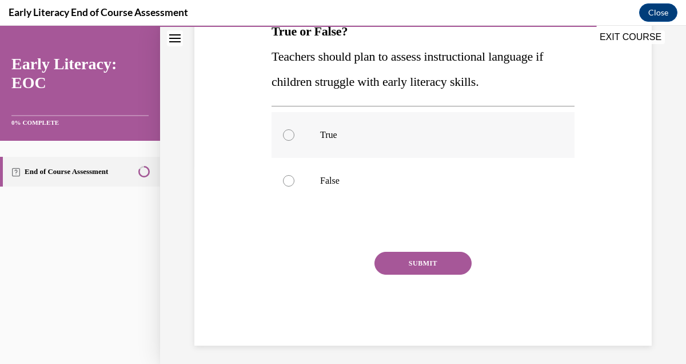
click at [284, 129] on div at bounding box center [423, 135] width 303 height 46
click at [410, 258] on button "SUBMIT" at bounding box center [422, 263] width 97 height 23
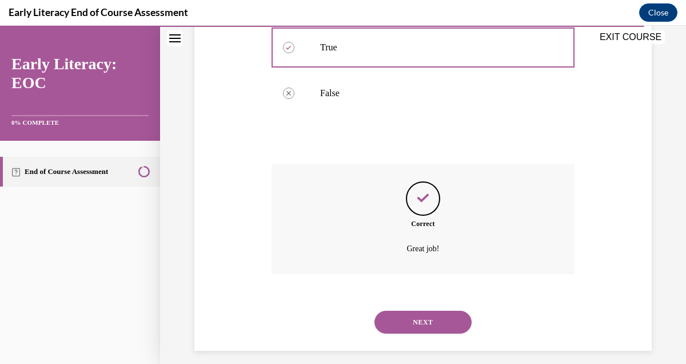
scroll to position [296, 0]
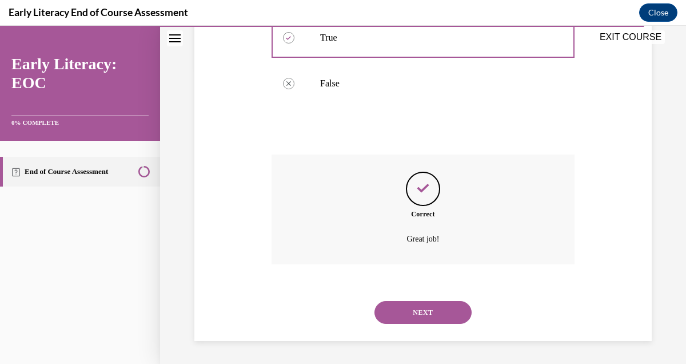
click at [404, 304] on button "NEXT" at bounding box center [422, 312] width 97 height 23
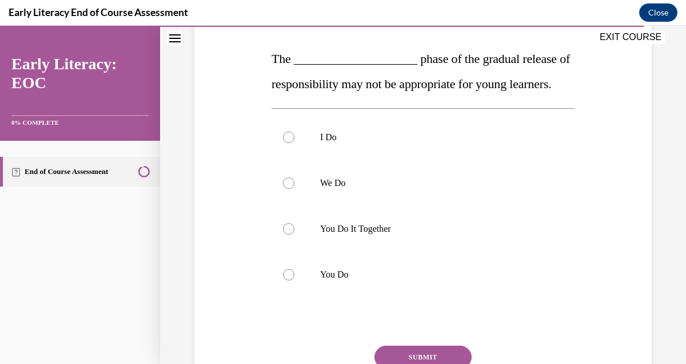
scroll to position [166, 0]
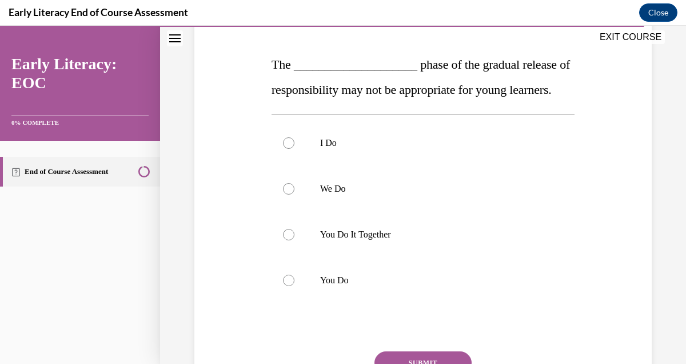
click at [404, 286] on p "You Do" at bounding box center [433, 279] width 226 height 11
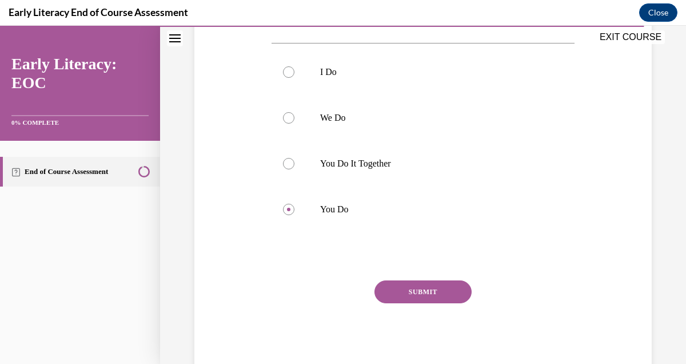
click at [409, 303] on button "SUBMIT" at bounding box center [422, 291] width 97 height 23
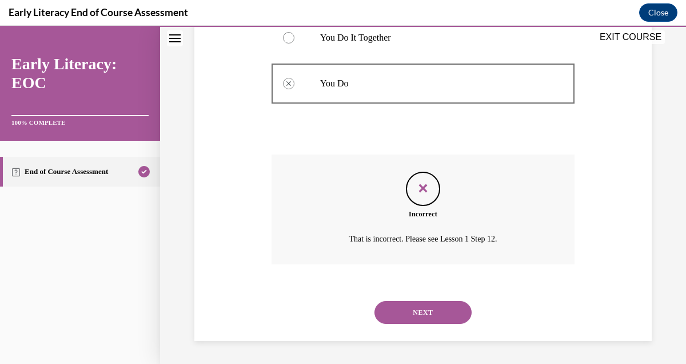
scroll to position [388, 0]
click at [409, 314] on button "NEXT" at bounding box center [422, 312] width 97 height 23
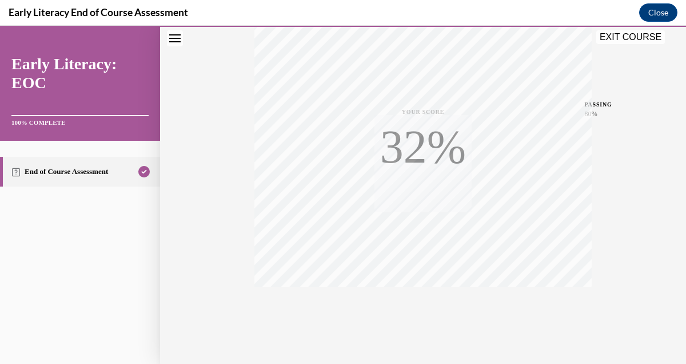
scroll to position [248, 0]
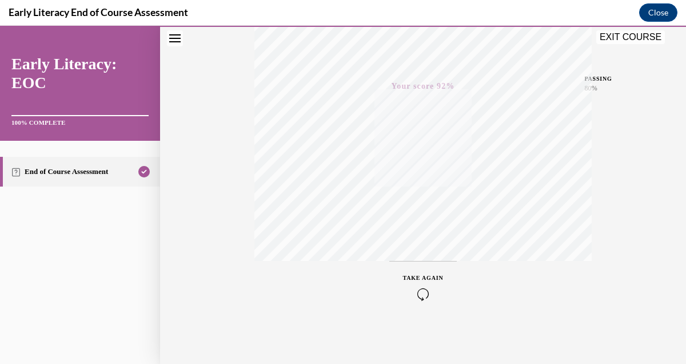
click at [640, 33] on button "EXIT COURSE" at bounding box center [630, 37] width 69 height 14
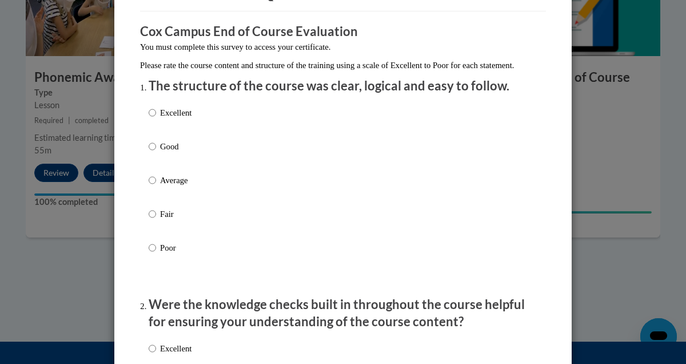
scroll to position [117, 0]
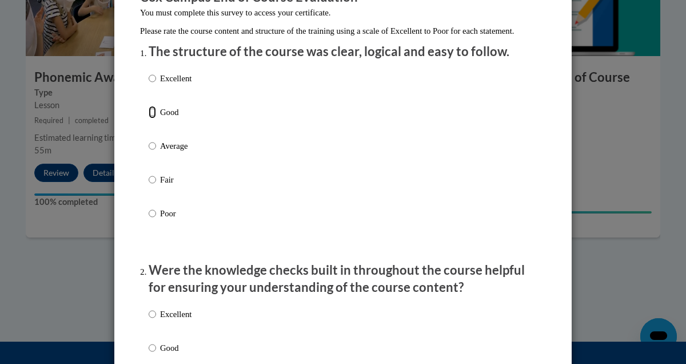
click at [151, 118] on input "Good" at bounding box center [152, 112] width 7 height 13
radio input "true"
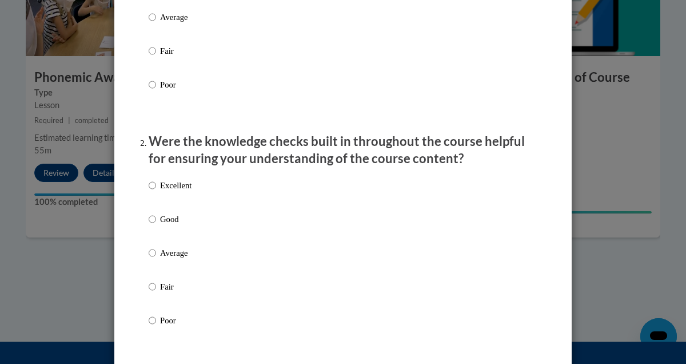
scroll to position [358, 0]
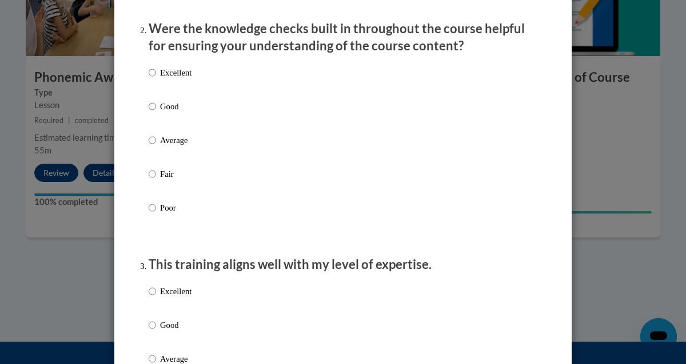
click at [156, 117] on label "Good" at bounding box center [170, 115] width 43 height 31
click at [156, 113] on input "Good" at bounding box center [152, 106] width 7 height 13
radio input "true"
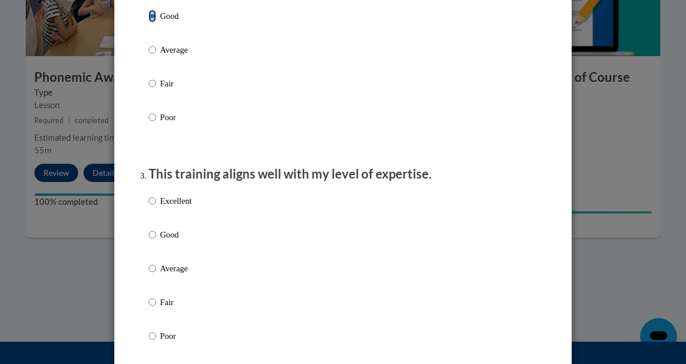
scroll to position [465, 0]
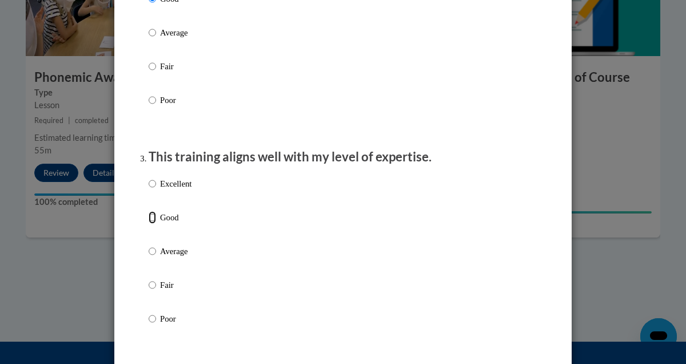
click at [155, 224] on input "Good" at bounding box center [152, 217] width 7 height 13
radio input "true"
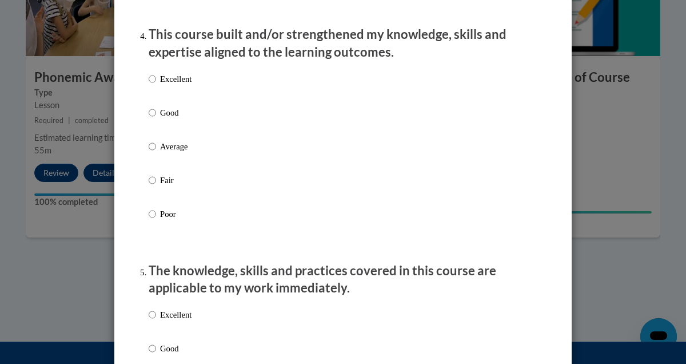
scroll to position [847, 0]
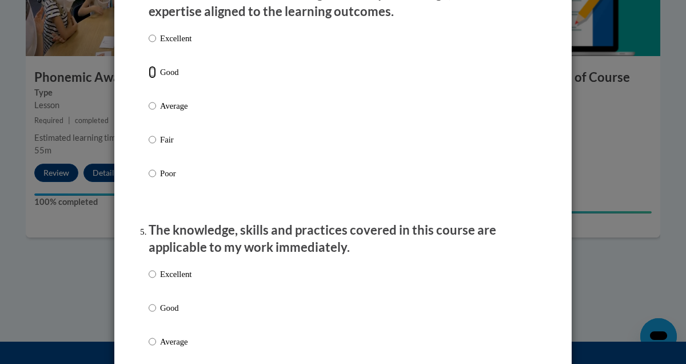
click at [151, 78] on input "Good" at bounding box center [152, 72] width 7 height 13
radio input "true"
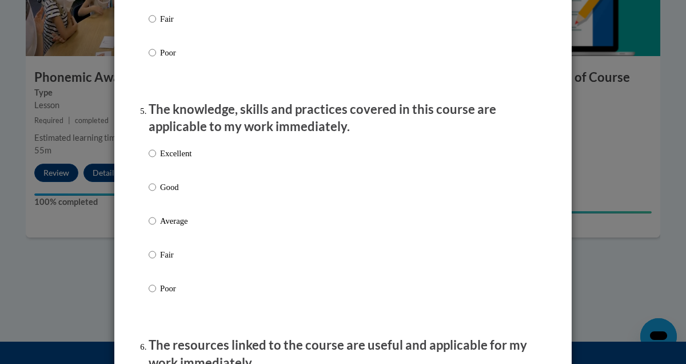
scroll to position [984, 0]
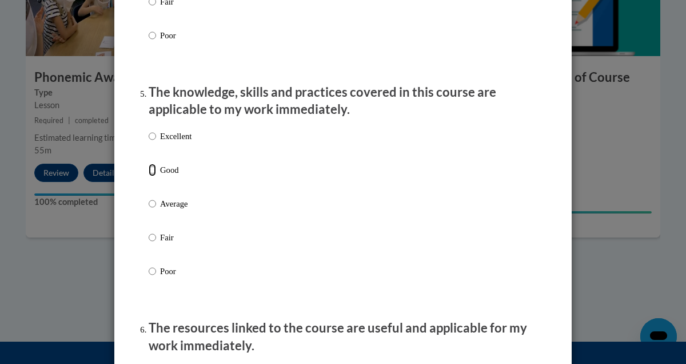
click at [153, 176] on input "Good" at bounding box center [152, 169] width 7 height 13
radio input "true"
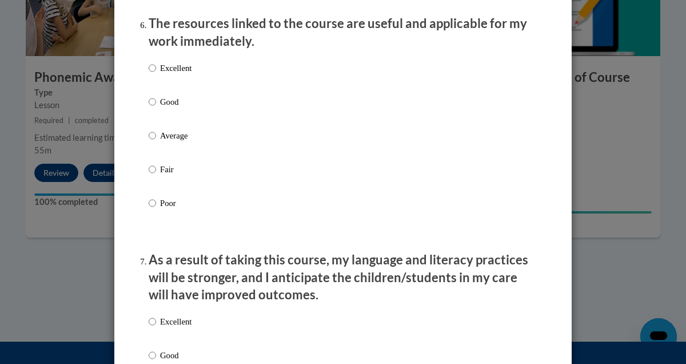
scroll to position [1323, 0]
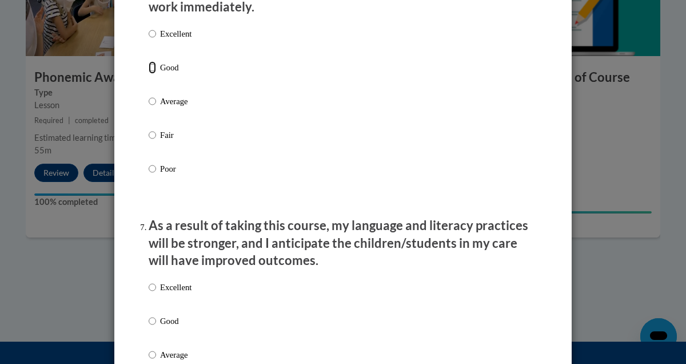
click at [154, 74] on input "Good" at bounding box center [152, 67] width 7 height 13
radio input "true"
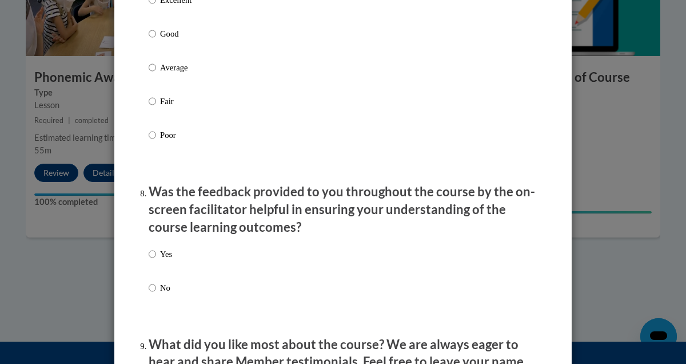
scroll to position [1618, 0]
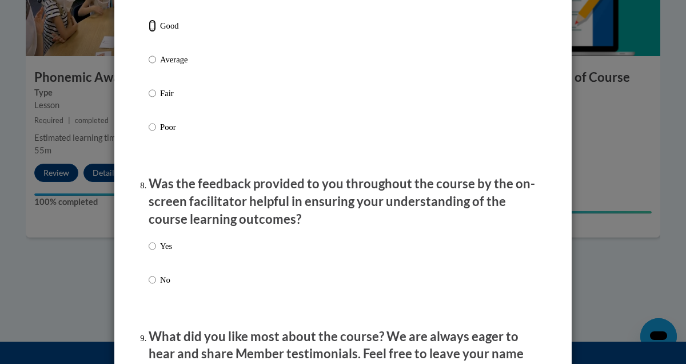
click at [153, 32] on input "Good" at bounding box center [152, 25] width 7 height 13
radio input "true"
click at [153, 252] on input "Yes" at bounding box center [152, 246] width 7 height 13
radio input "true"
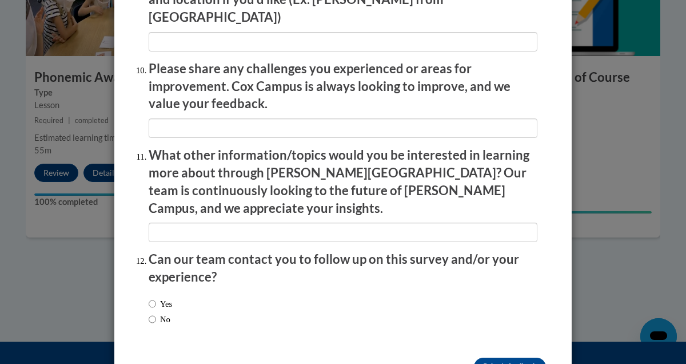
scroll to position [2014, 0]
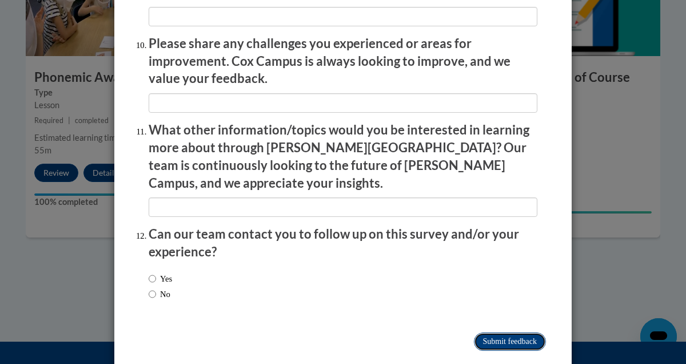
click at [520, 332] on input "Submit feedback" at bounding box center [510, 341] width 72 height 18
